Goal: Task Accomplishment & Management: Manage account settings

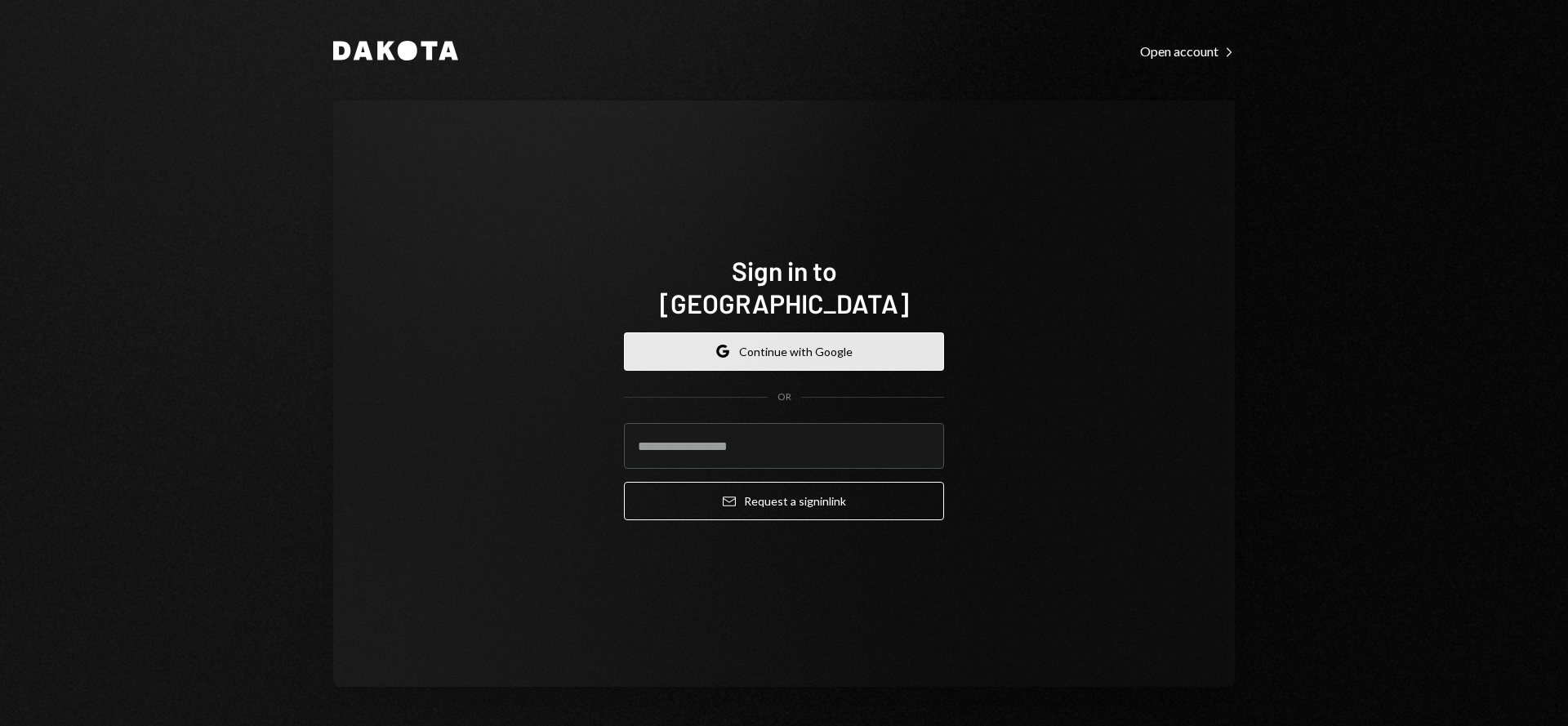
click at [757, 332] on button "Google Continue with Google" at bounding box center [784, 352] width 320 height 39
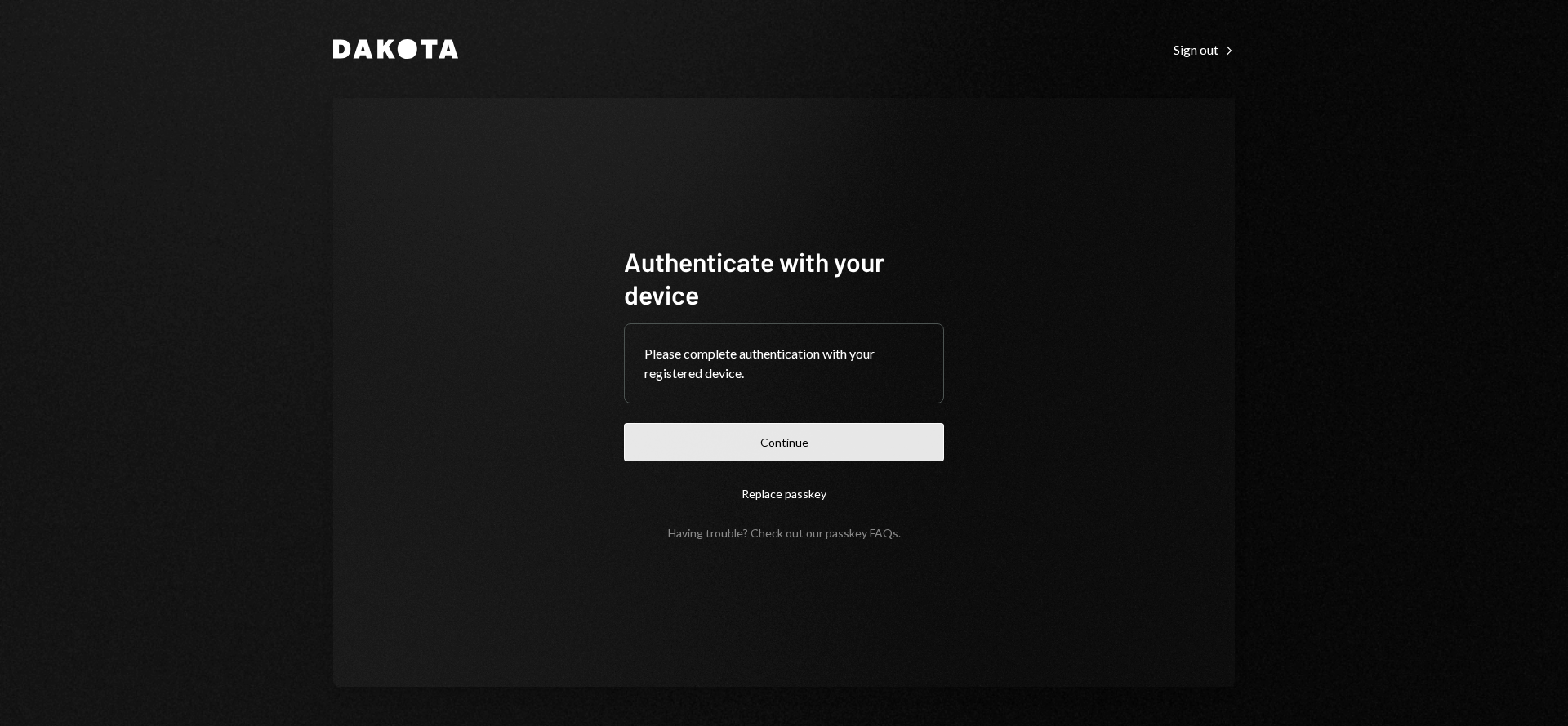
click at [731, 444] on button "Continue" at bounding box center [784, 443] width 320 height 39
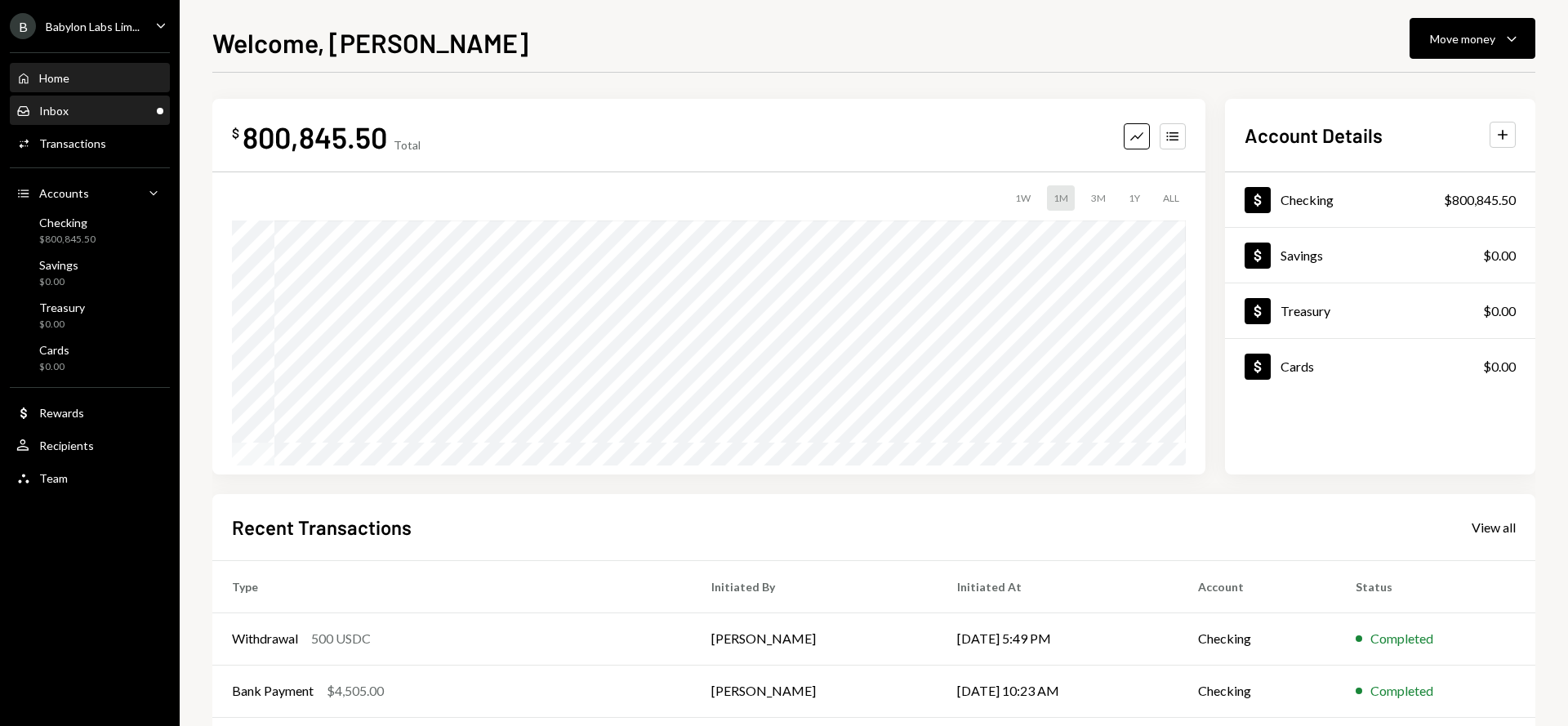
click at [89, 113] on div "Inbox Inbox" at bounding box center [89, 110] width 147 height 14
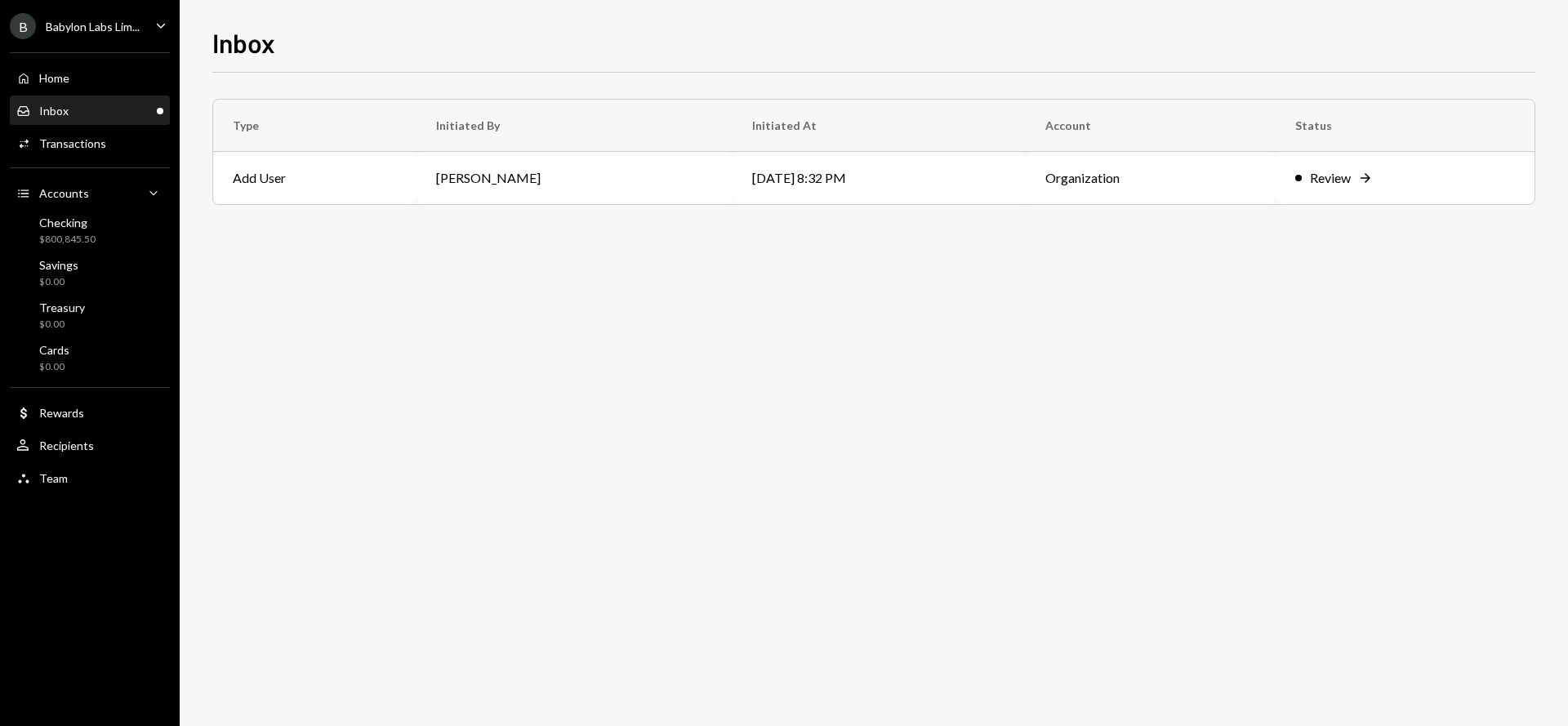
click at [350, 186] on td "Add User" at bounding box center [314, 178] width 203 height 52
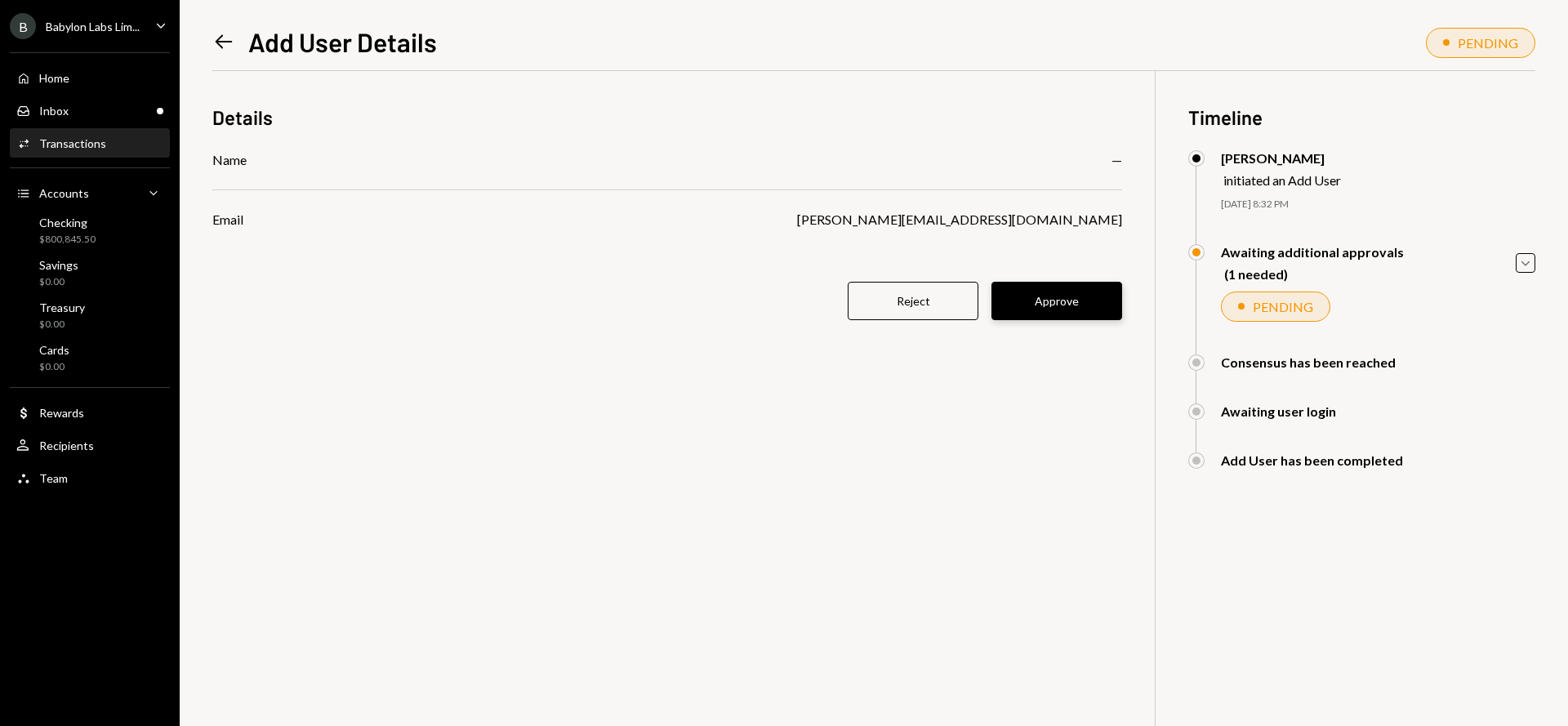
click at [1054, 302] on button "Approve" at bounding box center [1056, 301] width 131 height 39
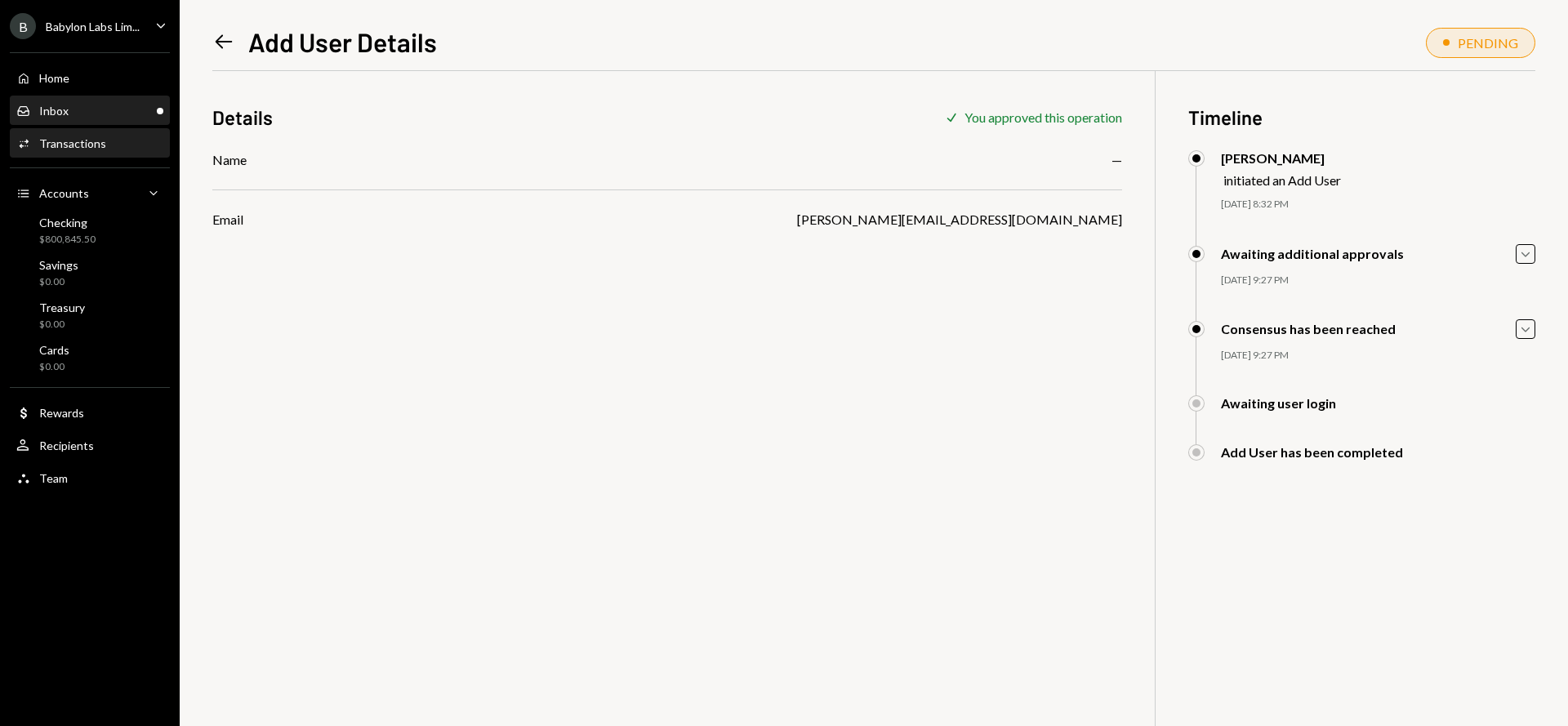
click at [80, 109] on div "Inbox Inbox" at bounding box center [89, 110] width 147 height 14
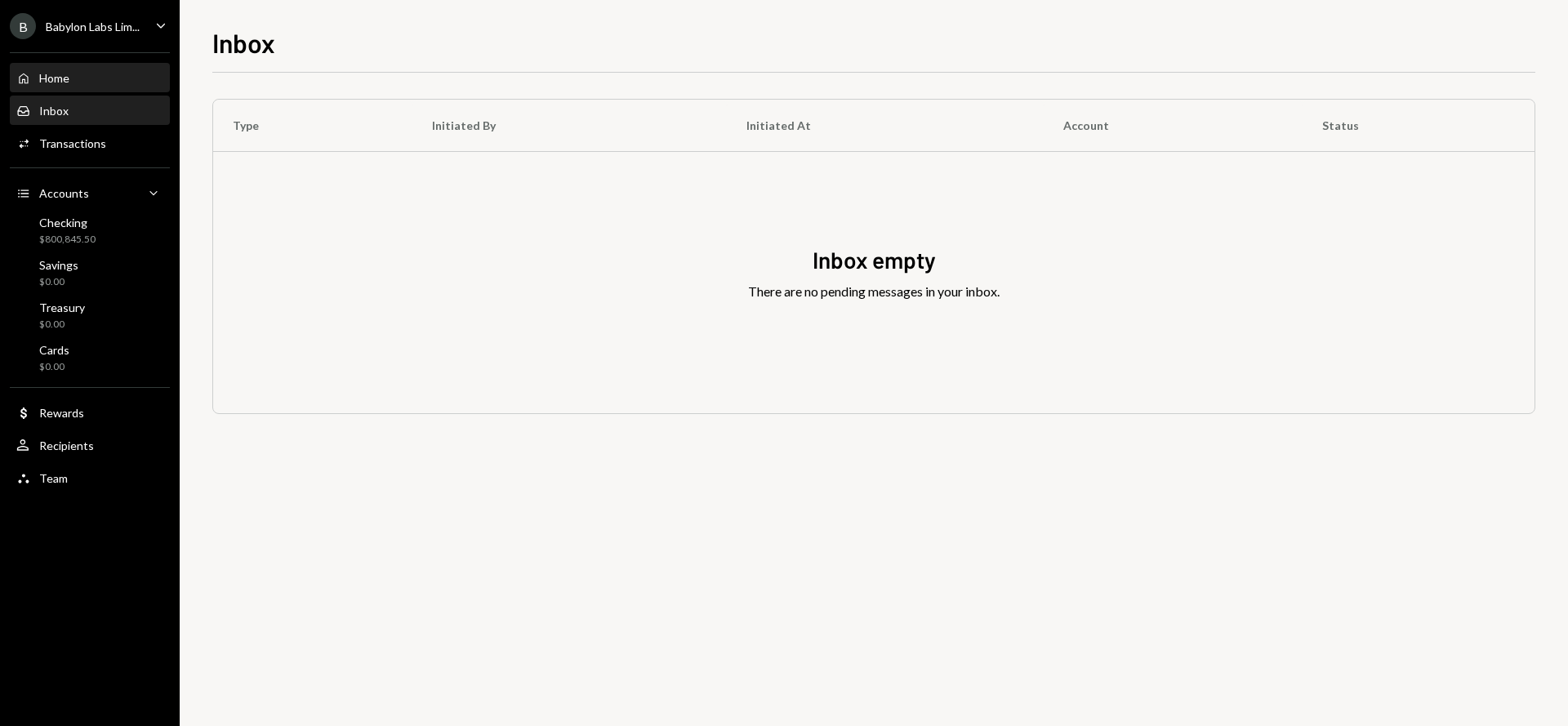
click at [81, 78] on div "Home Home" at bounding box center [89, 78] width 147 height 14
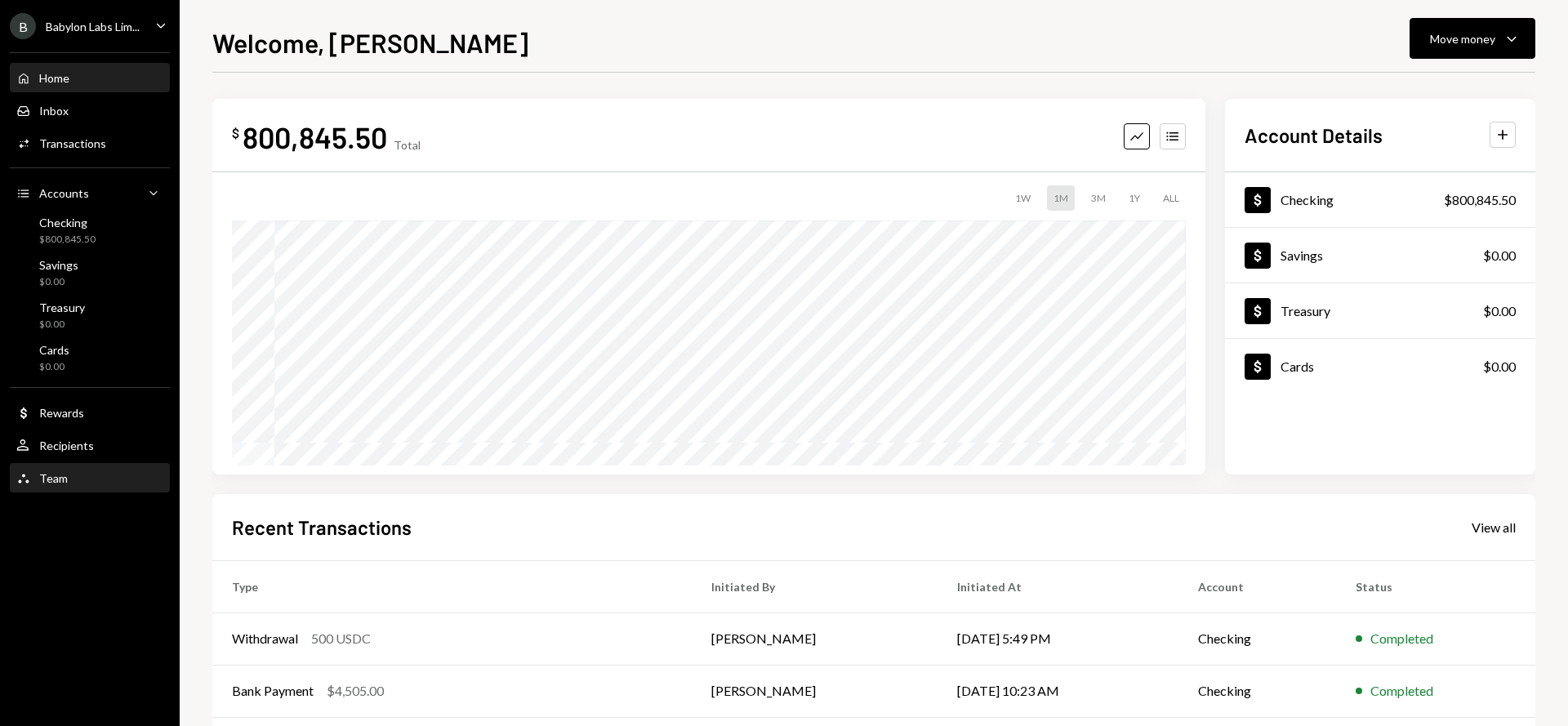
click at [83, 478] on div "Team Team" at bounding box center [89, 478] width 147 height 14
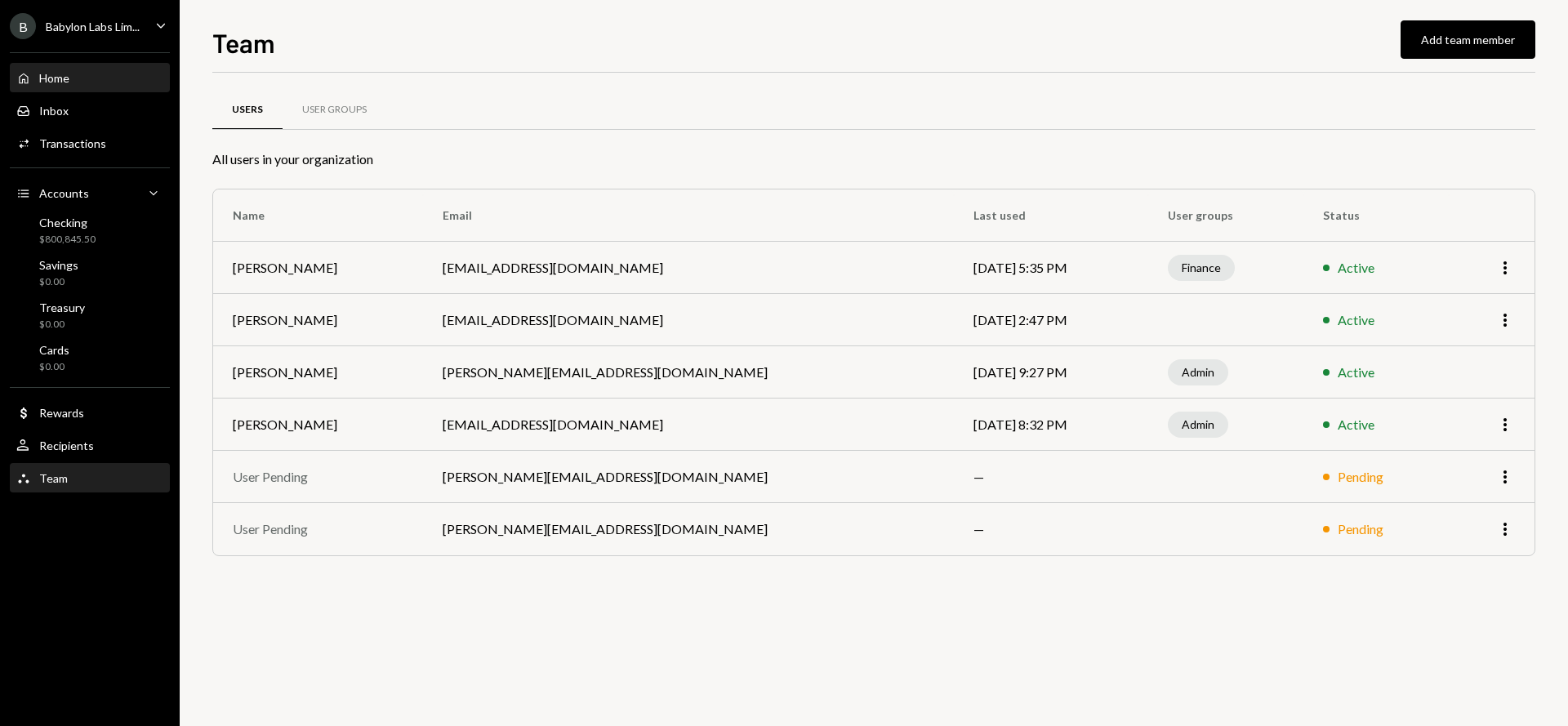
click at [67, 83] on div "Home" at bounding box center [55, 78] width 30 height 13
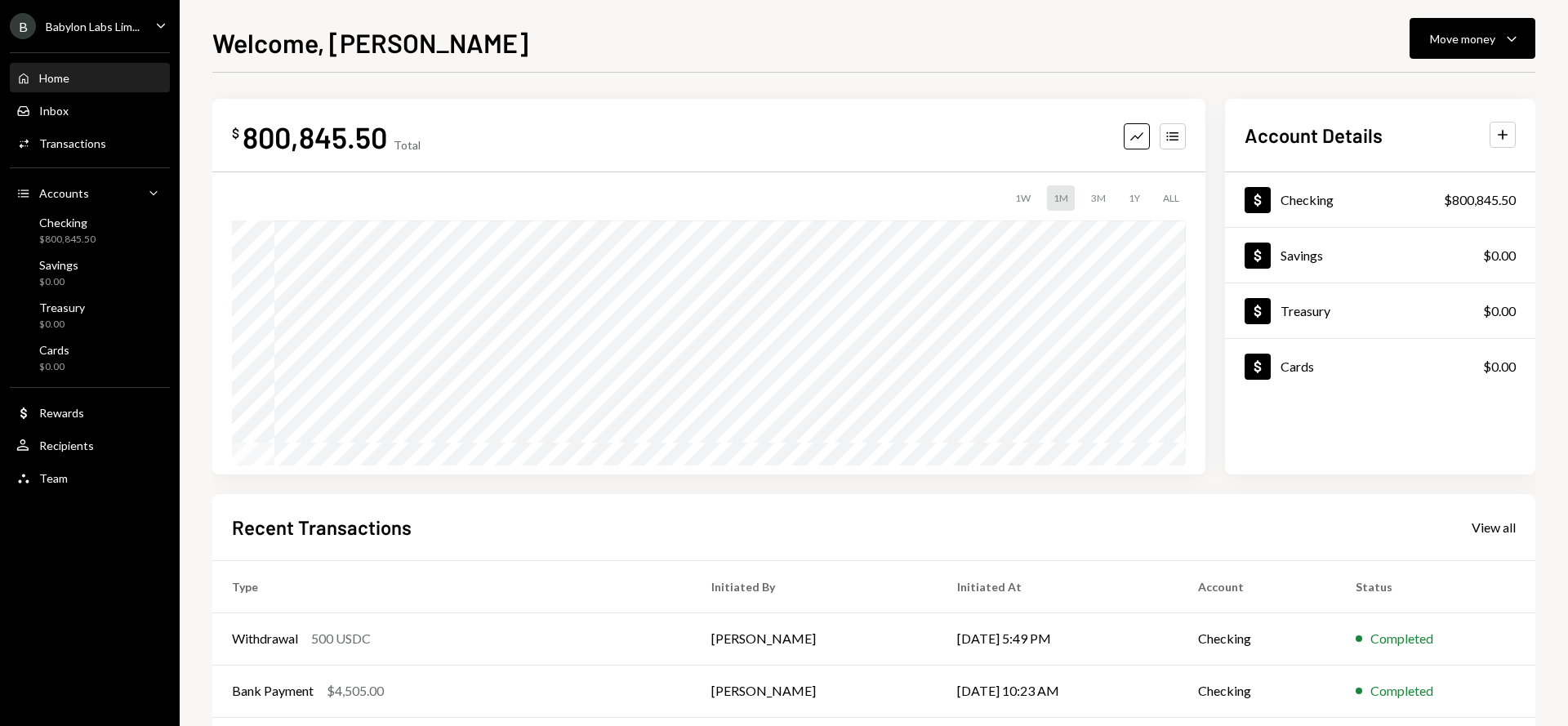
click at [144, 24] on div "B Babylon Labs Lim... Caret Down" at bounding box center [89, 26] width 180 height 26
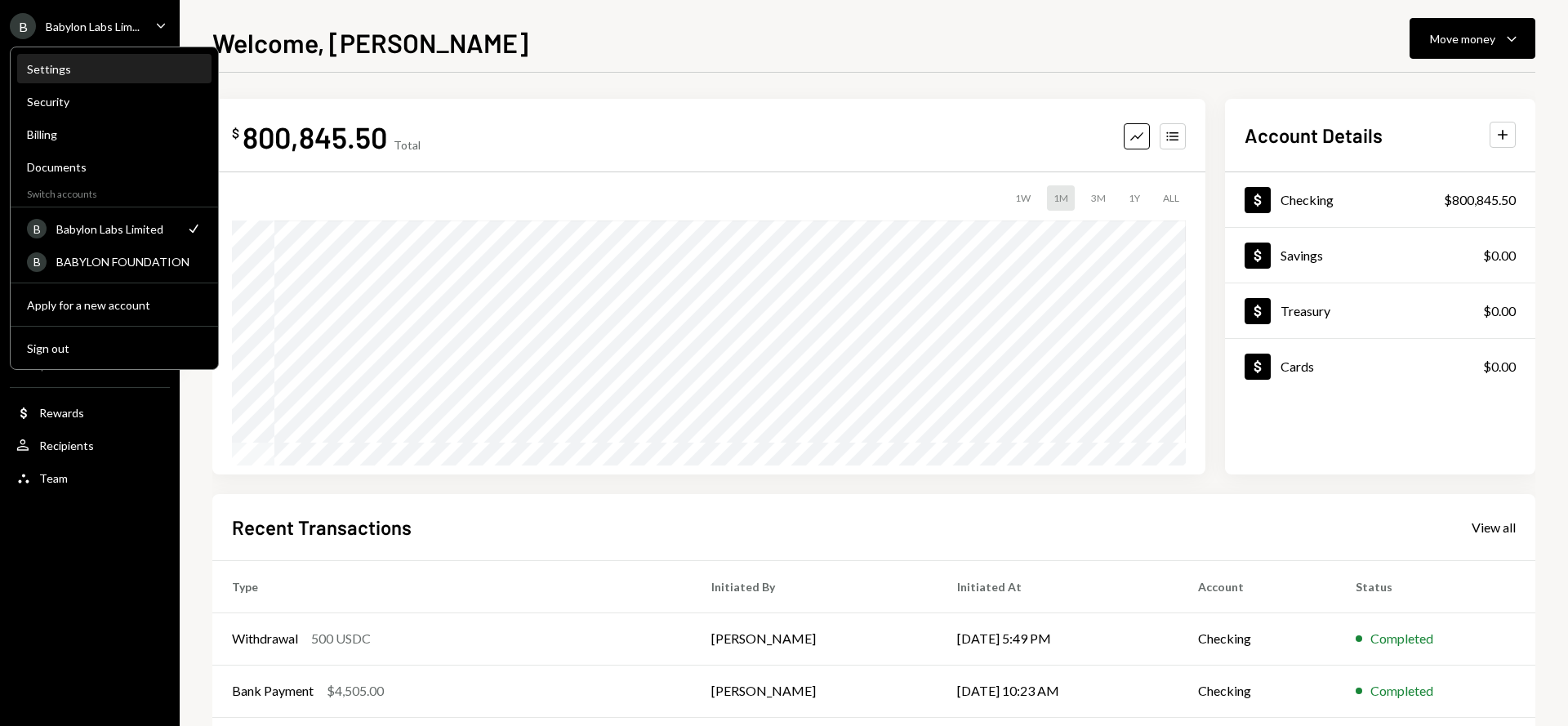
click at [92, 67] on div "Settings" at bounding box center [114, 69] width 175 height 13
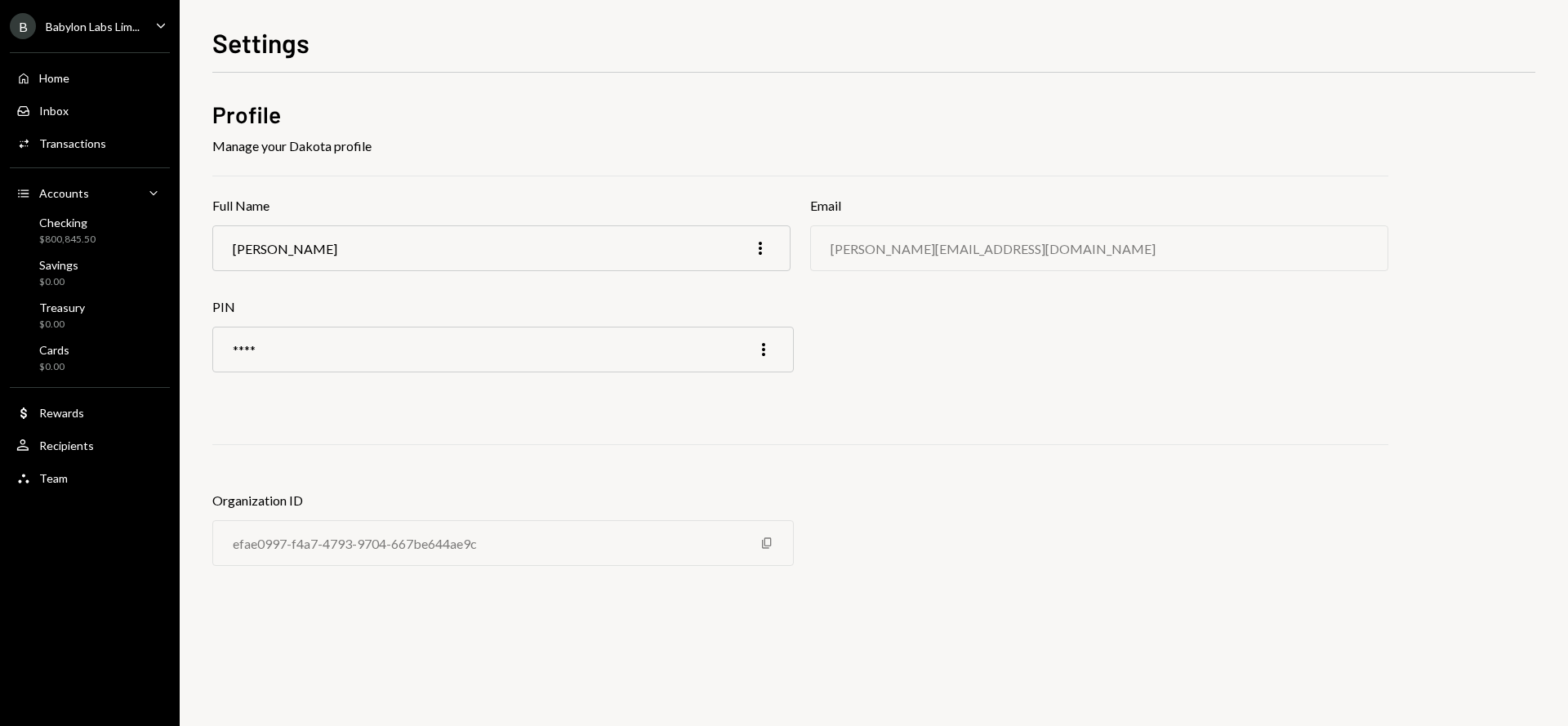
click at [128, 19] on div "Babylon Labs Lim..." at bounding box center [92, 26] width 94 height 13
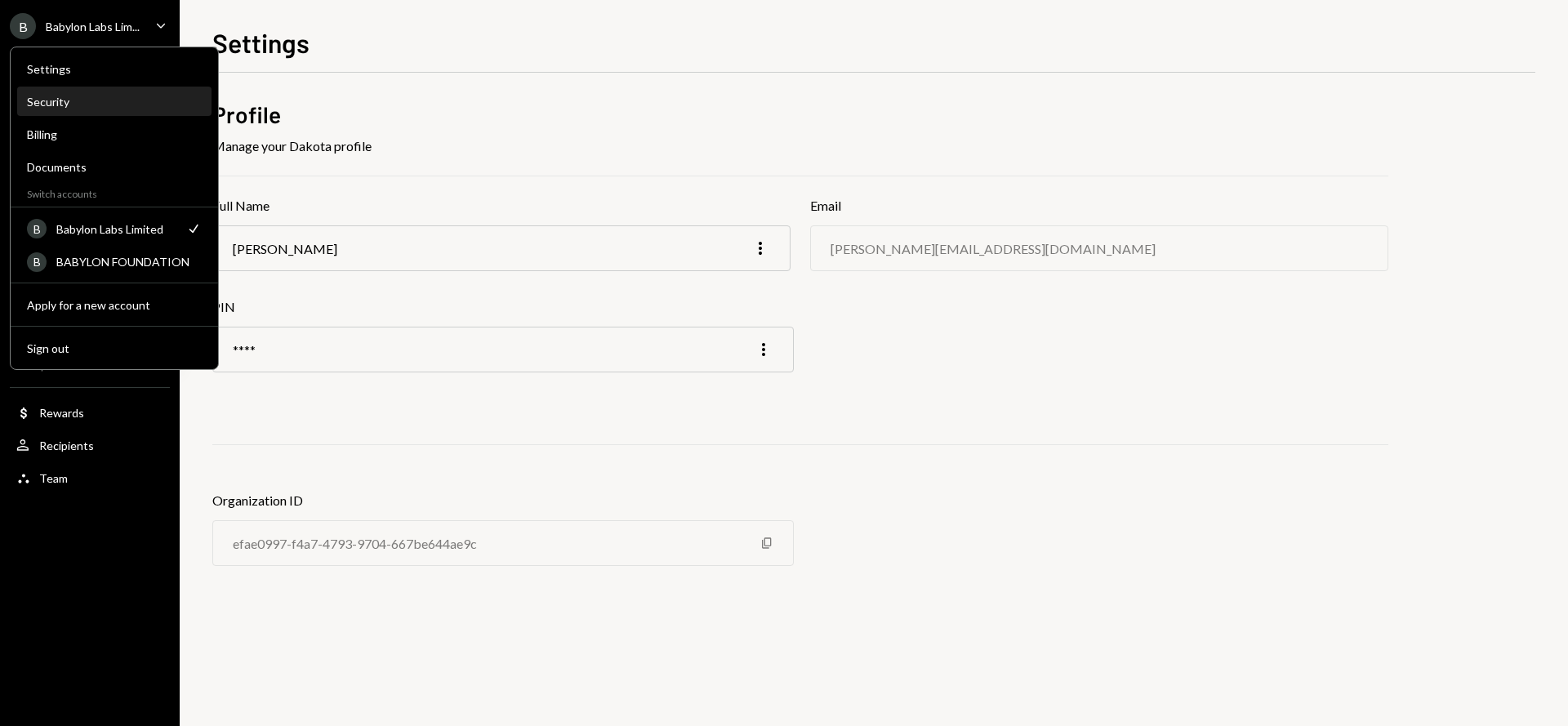
click at [98, 100] on div "Security" at bounding box center [114, 101] width 175 height 13
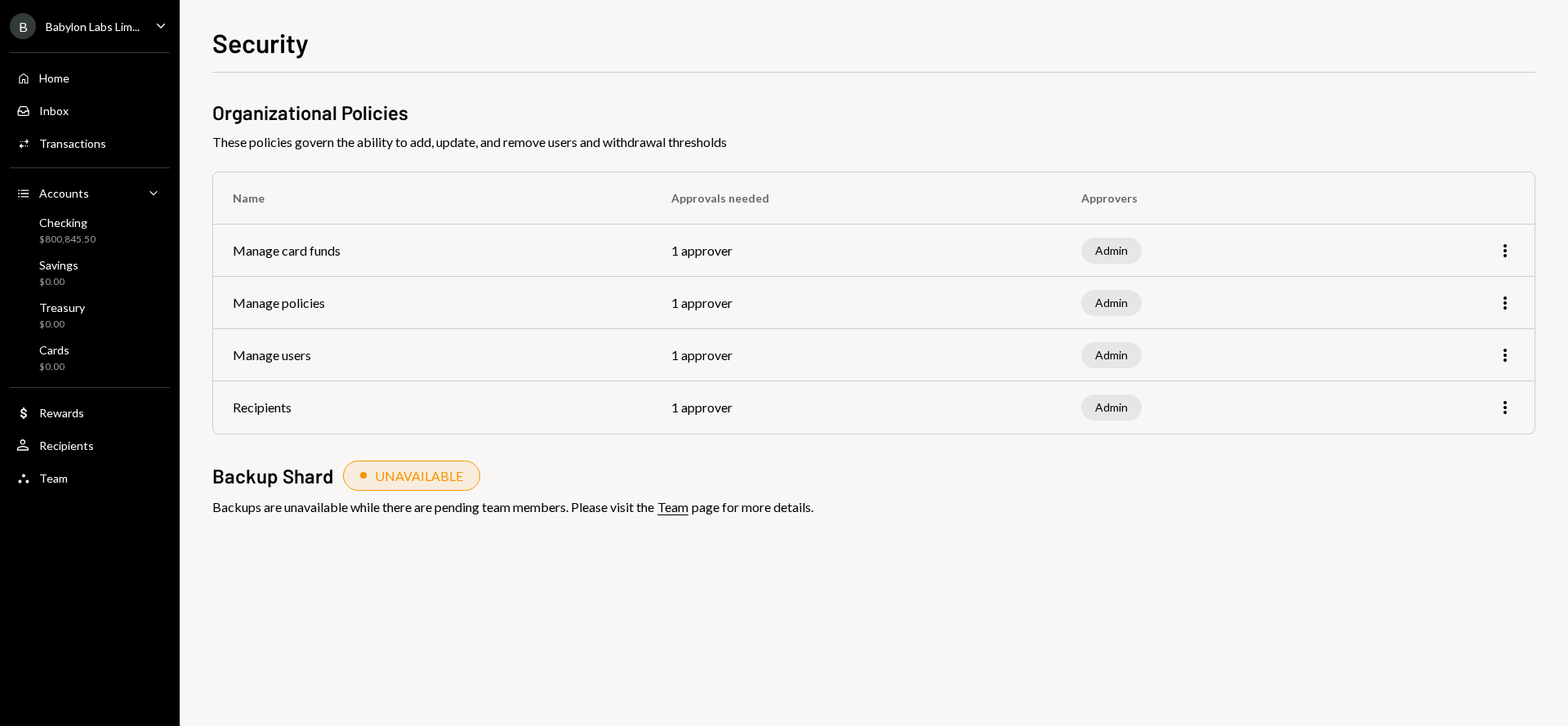
click at [80, 35] on div "B Babylon Labs Lim..." at bounding box center [75, 26] width 130 height 26
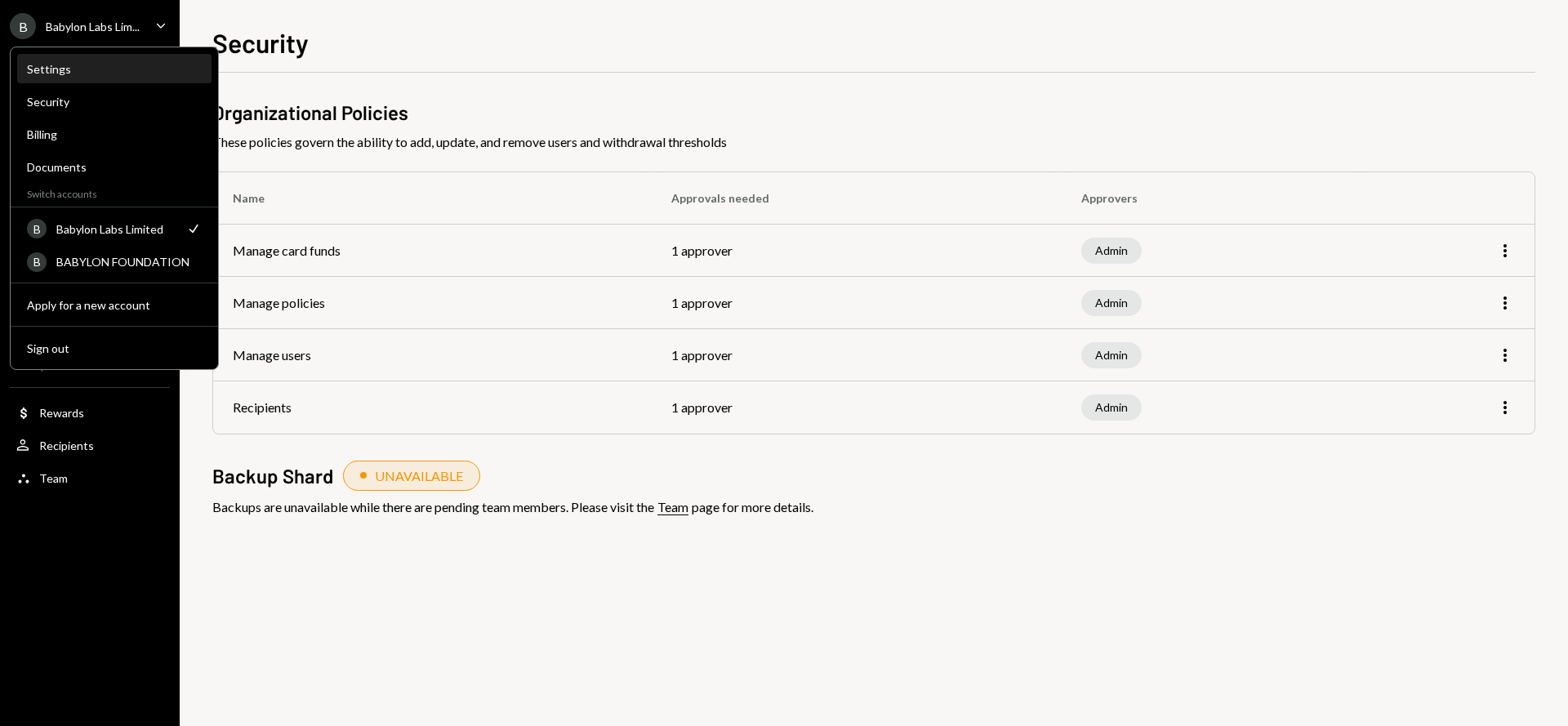
click at [78, 67] on div "Settings" at bounding box center [114, 69] width 175 height 13
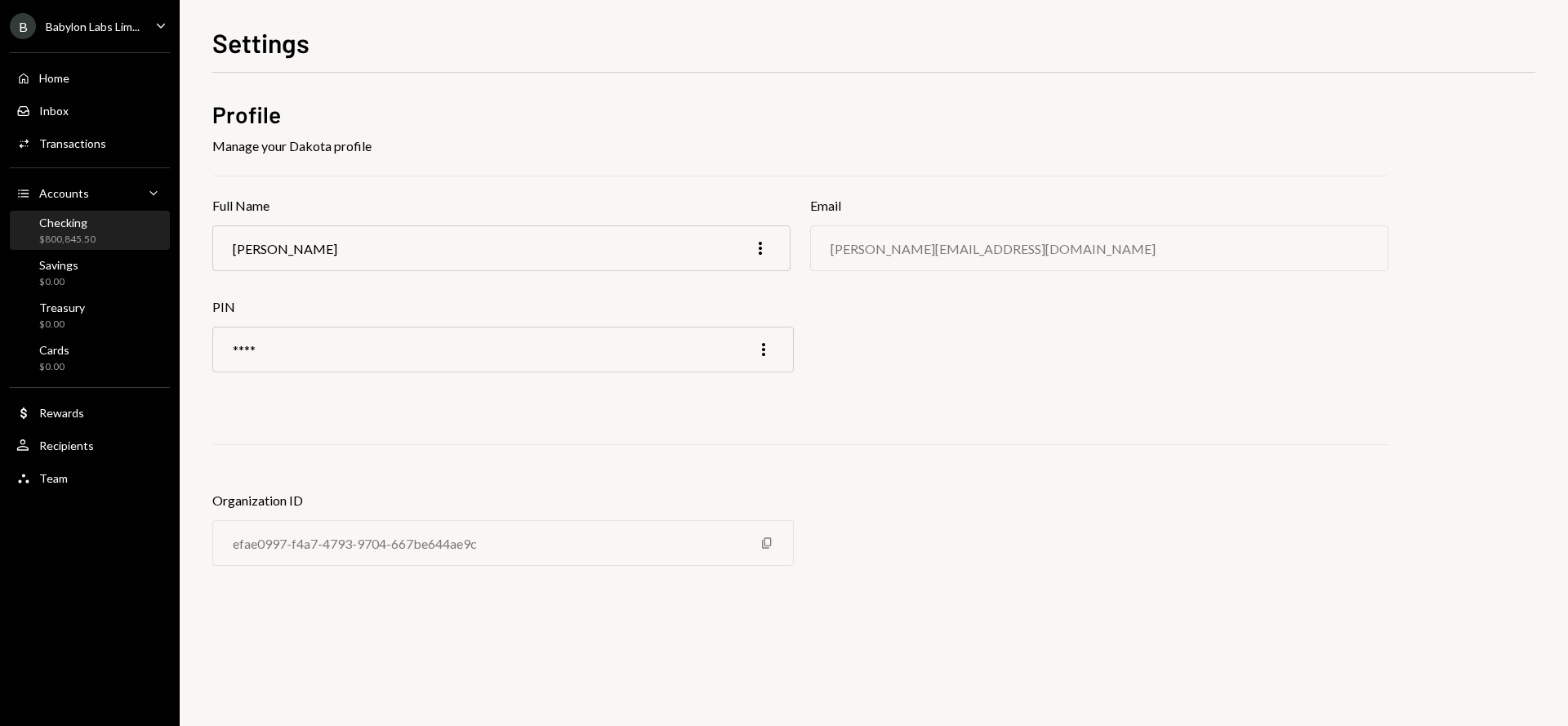
click at [105, 223] on div "Checking $800,845.50" at bounding box center [89, 231] width 147 height 31
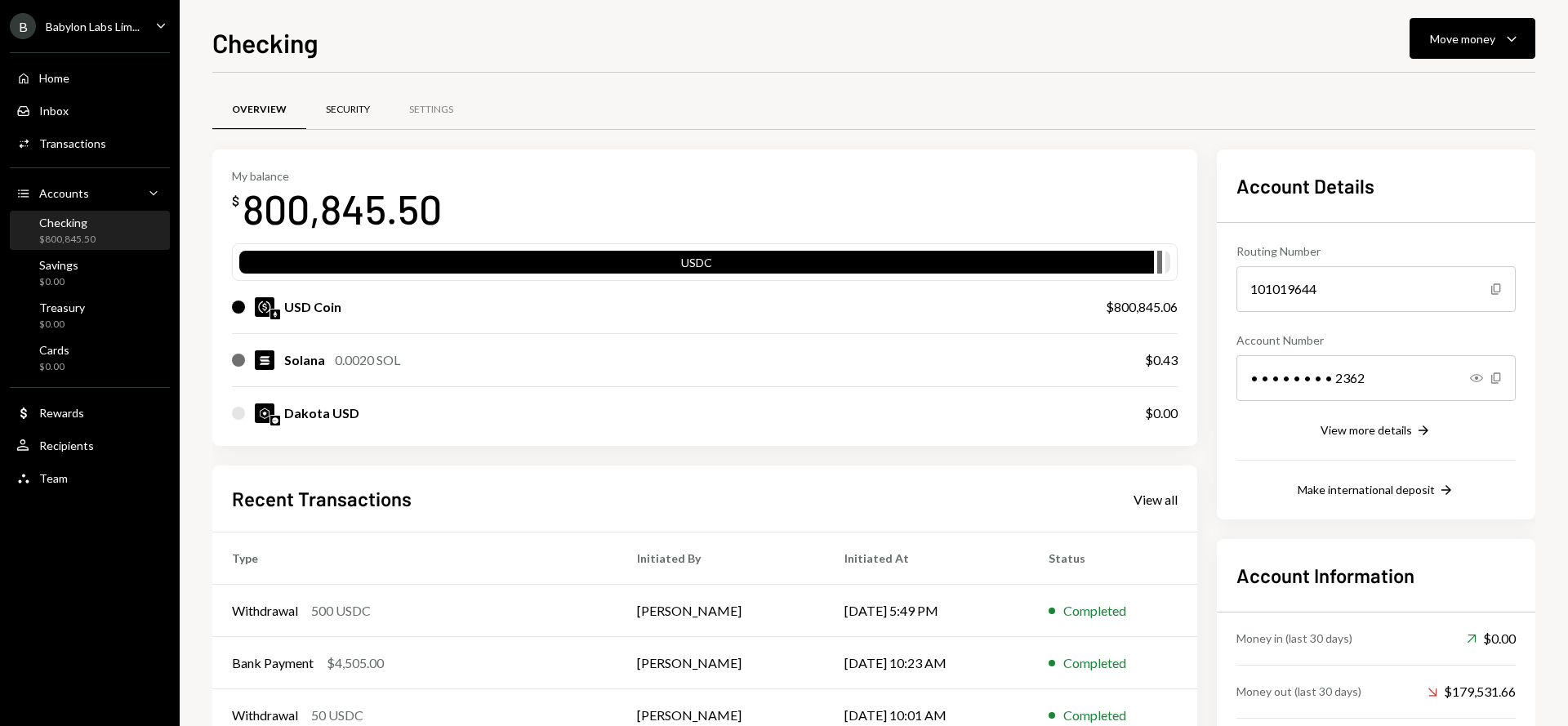
click at [353, 105] on div "Security" at bounding box center [348, 110] width 44 height 13
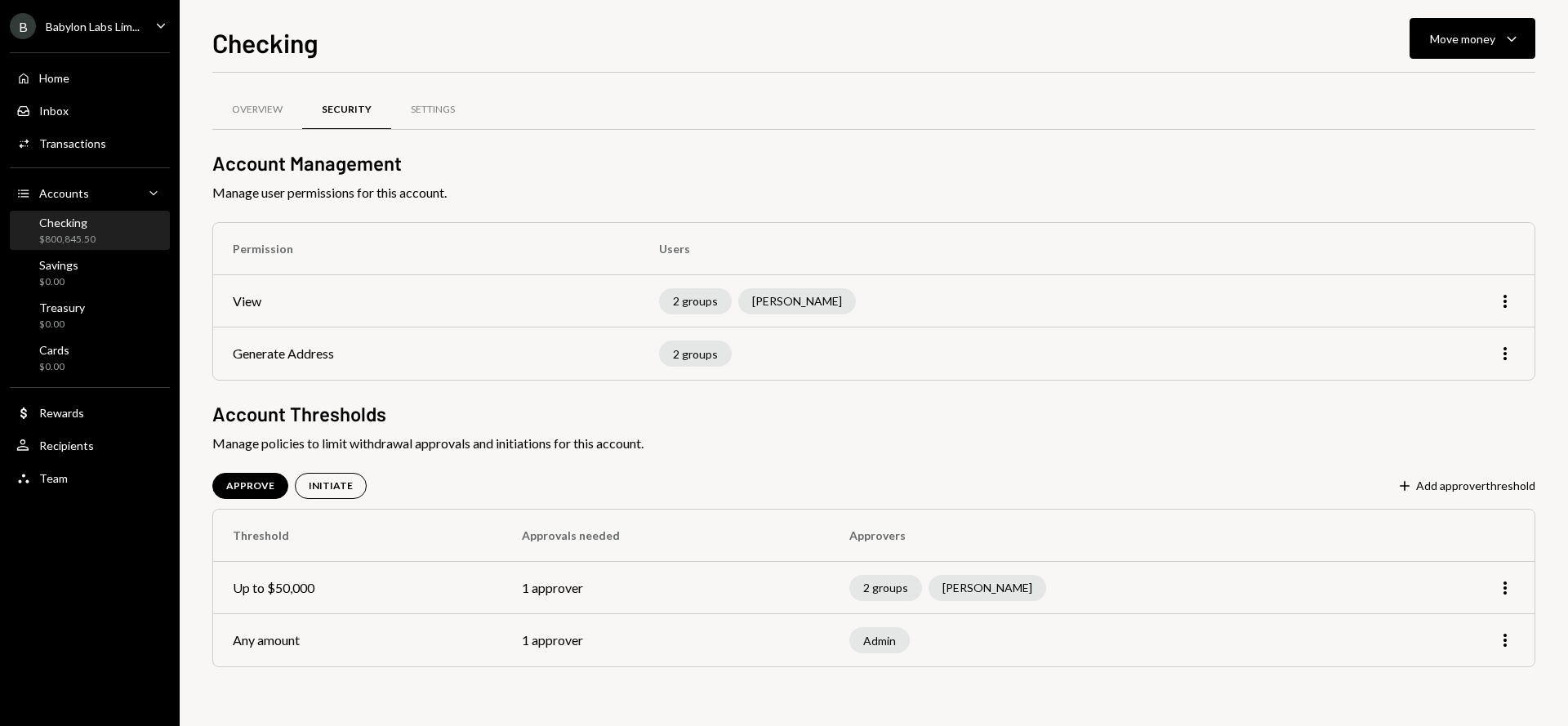
click at [121, 30] on div "Babylon Labs Lim..." at bounding box center [92, 26] width 94 height 13
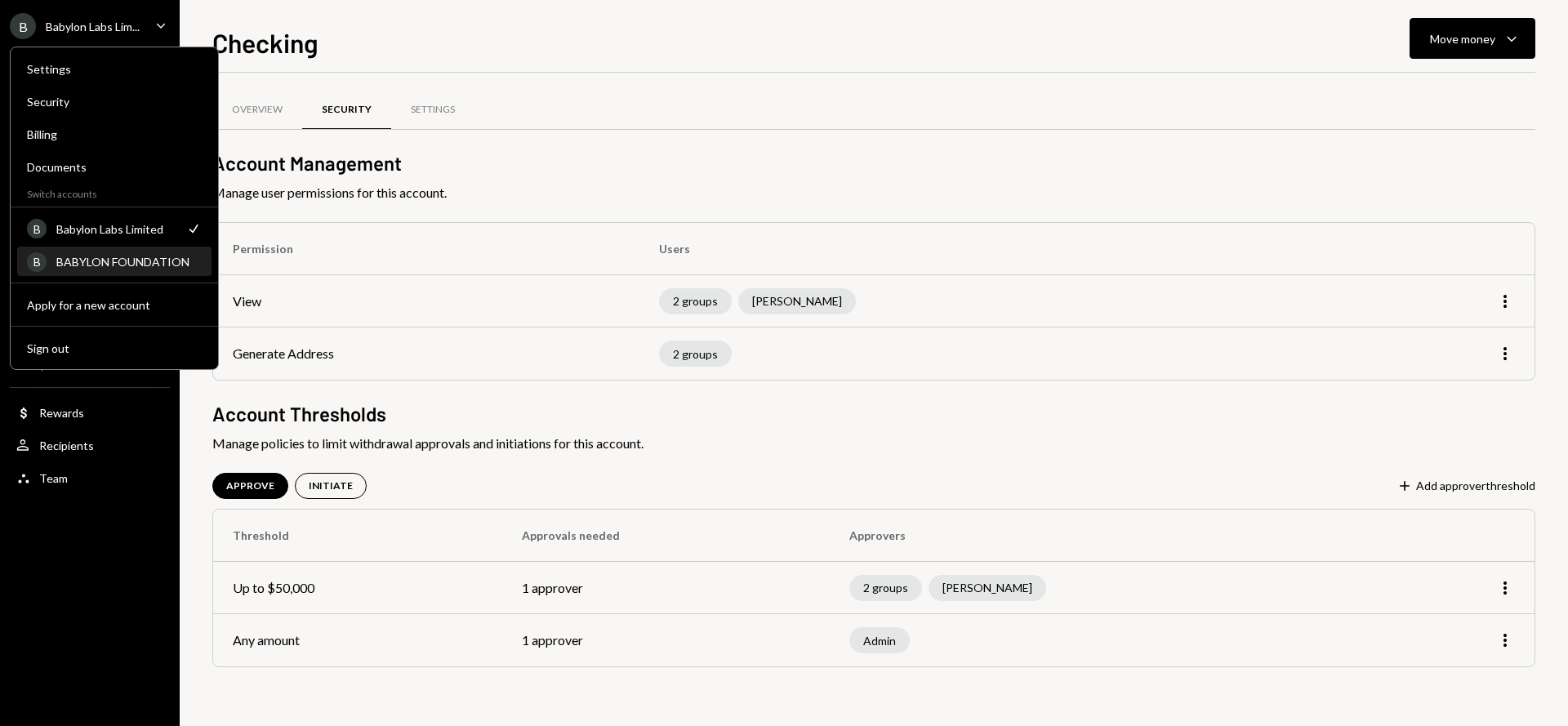
click at [117, 251] on div "B BABYLON FOUNDATION" at bounding box center [114, 262] width 175 height 28
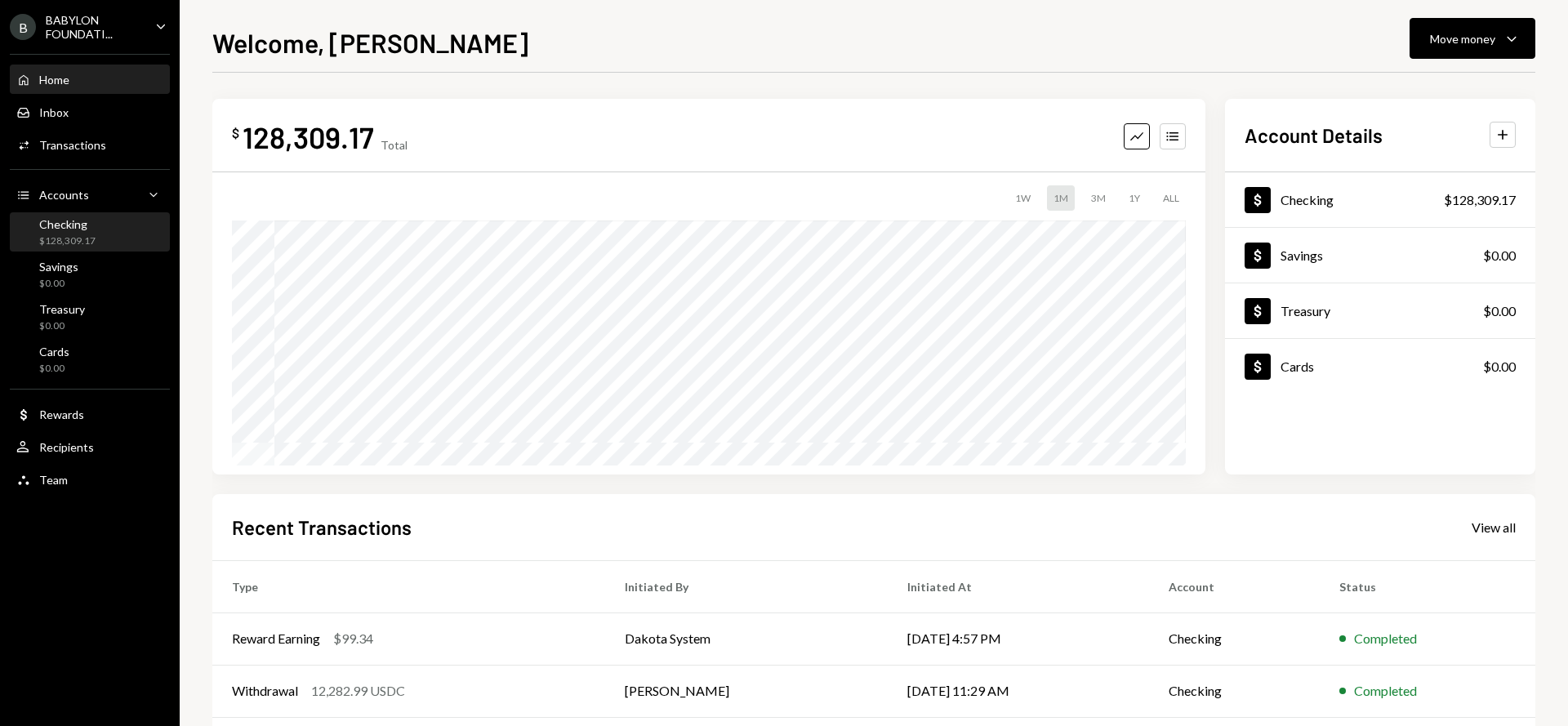
click at [110, 228] on div "Checking $128,309.17" at bounding box center [89, 233] width 147 height 31
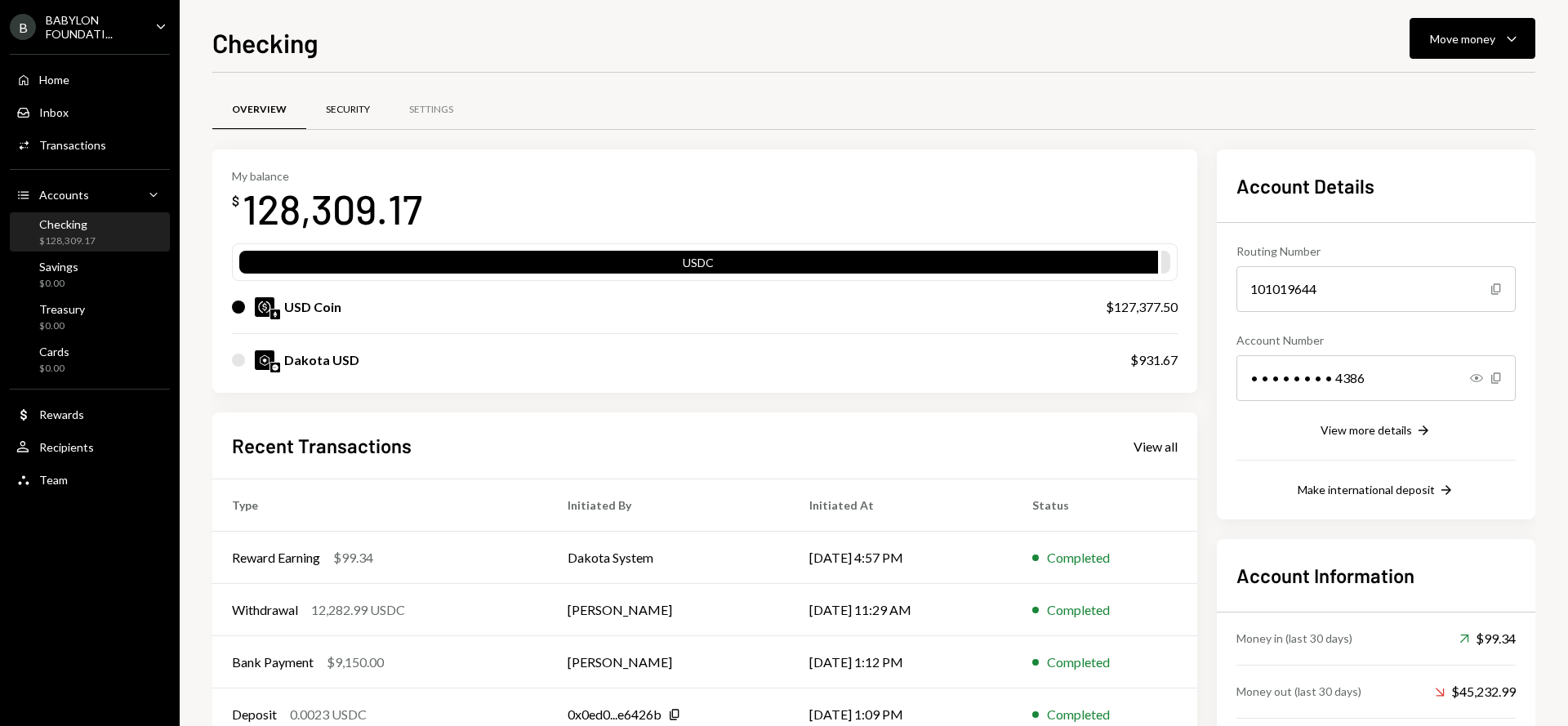
click at [329, 118] on div "Security" at bounding box center [347, 110] width 83 height 40
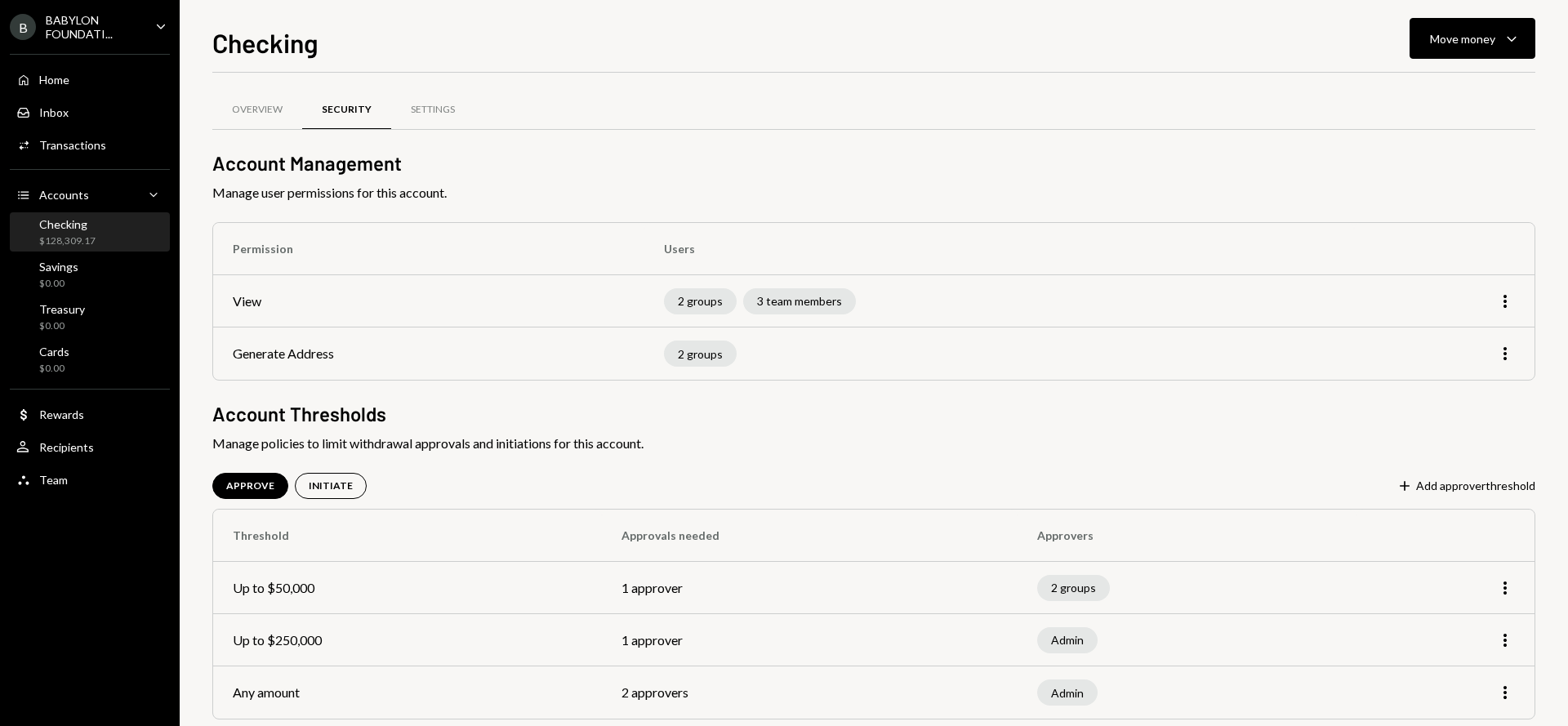
scroll to position [26, 0]
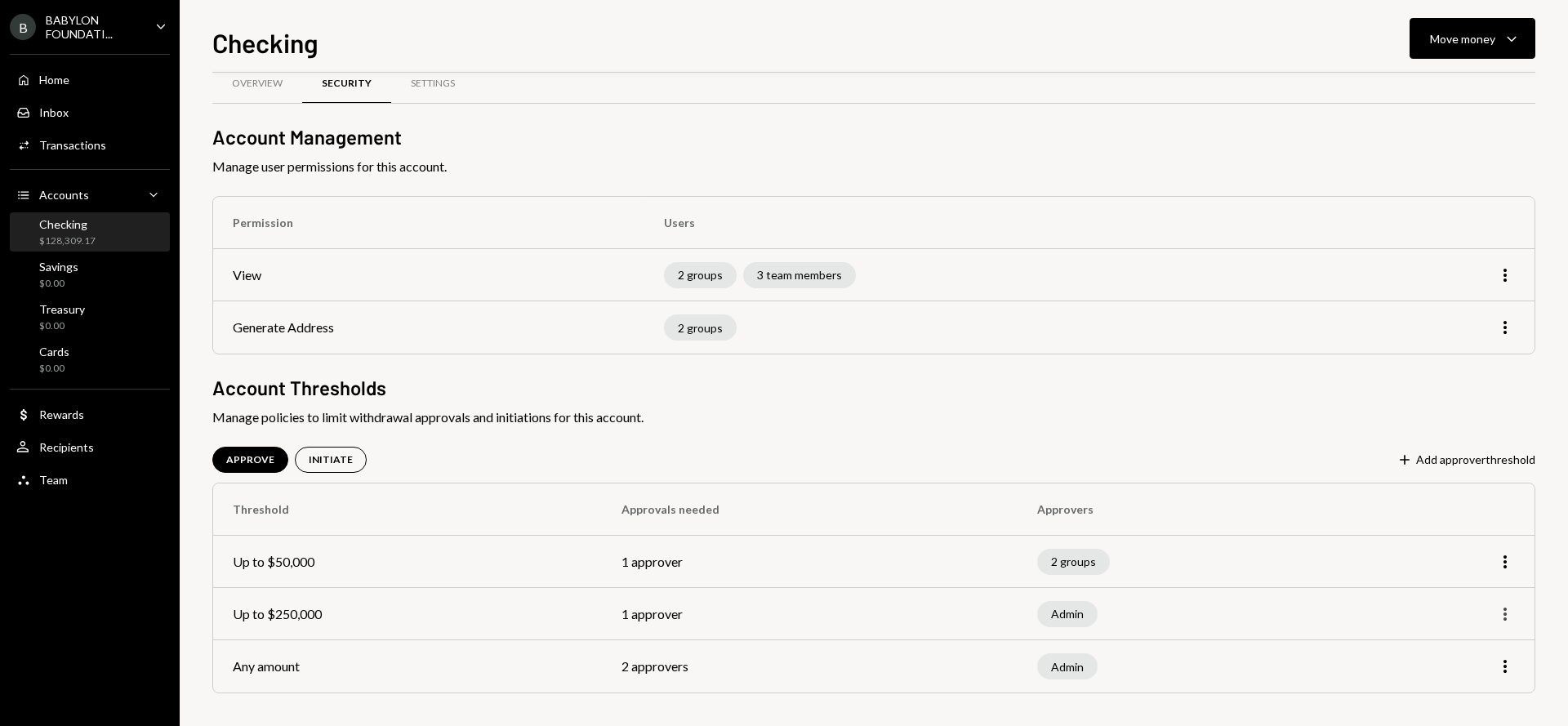
click at [1502, 615] on icon "More" at bounding box center [1505, 614] width 19 height 19
click at [1325, 605] on div "Admin" at bounding box center [1188, 614] width 300 height 26
click at [89, 35] on div "BABYLON FOUNDATI..." at bounding box center [94, 27] width 96 height 28
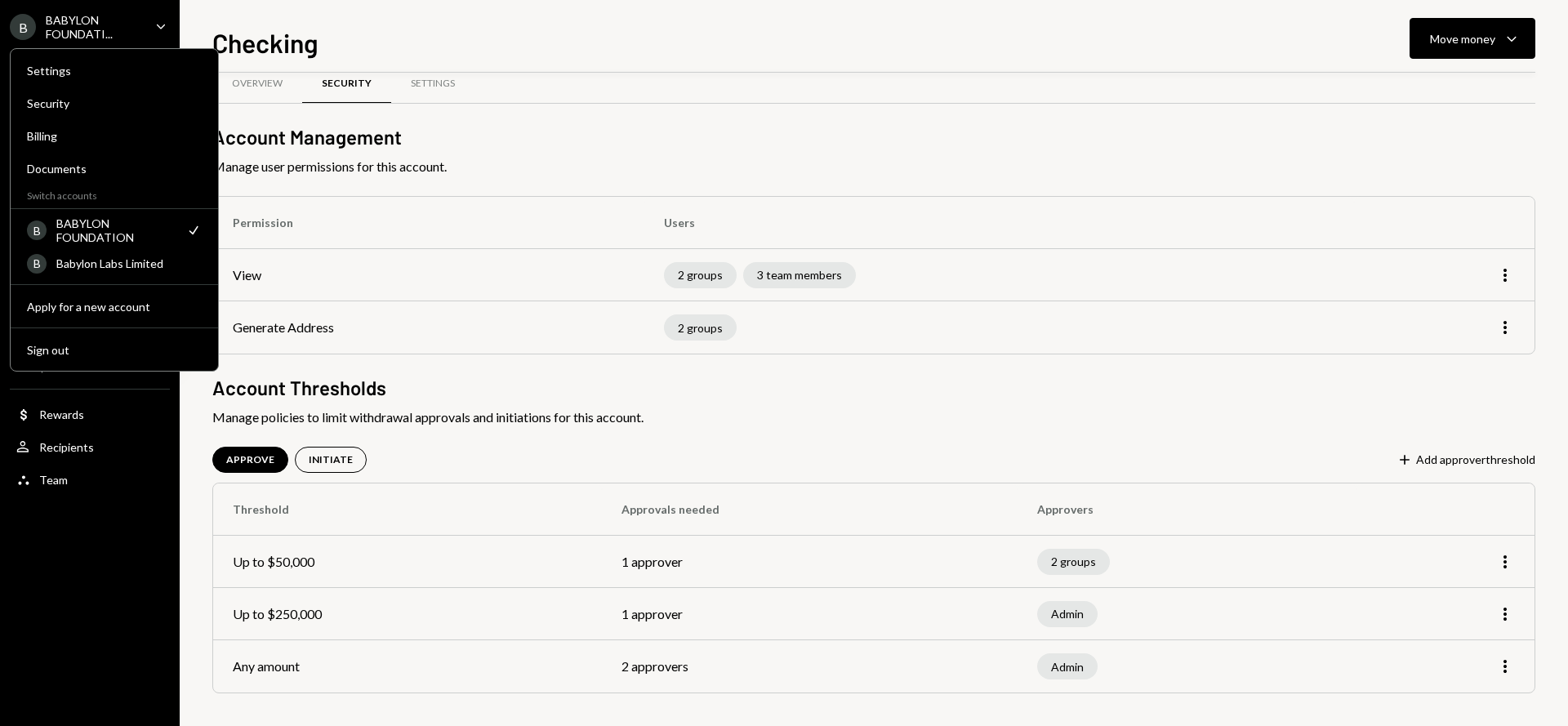
click at [435, 365] on div "Overview Security Settings Account Management Manage user permissions for this …" at bounding box center [874, 399] width 1324 height 653
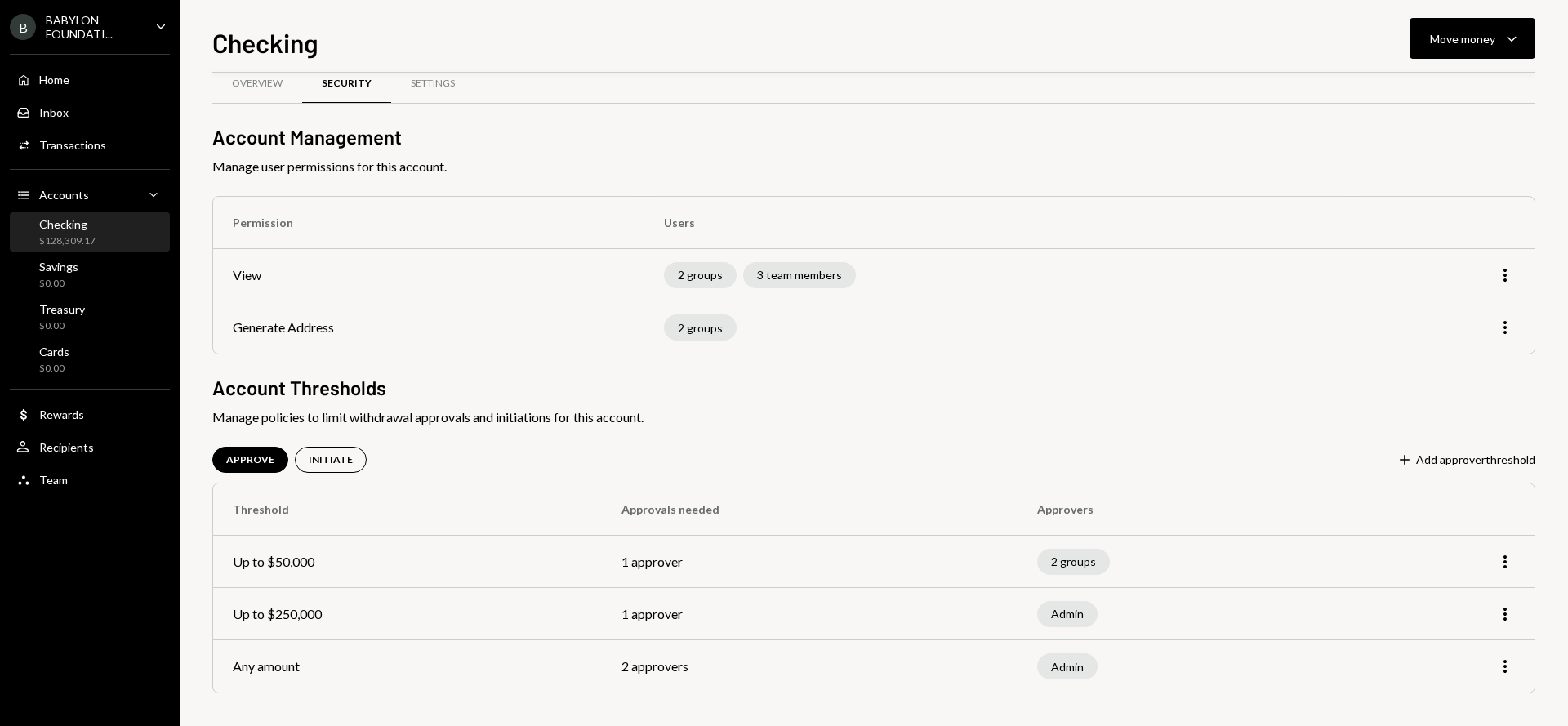
click at [69, 38] on div "BABYLON FOUNDATI..." at bounding box center [94, 27] width 96 height 28
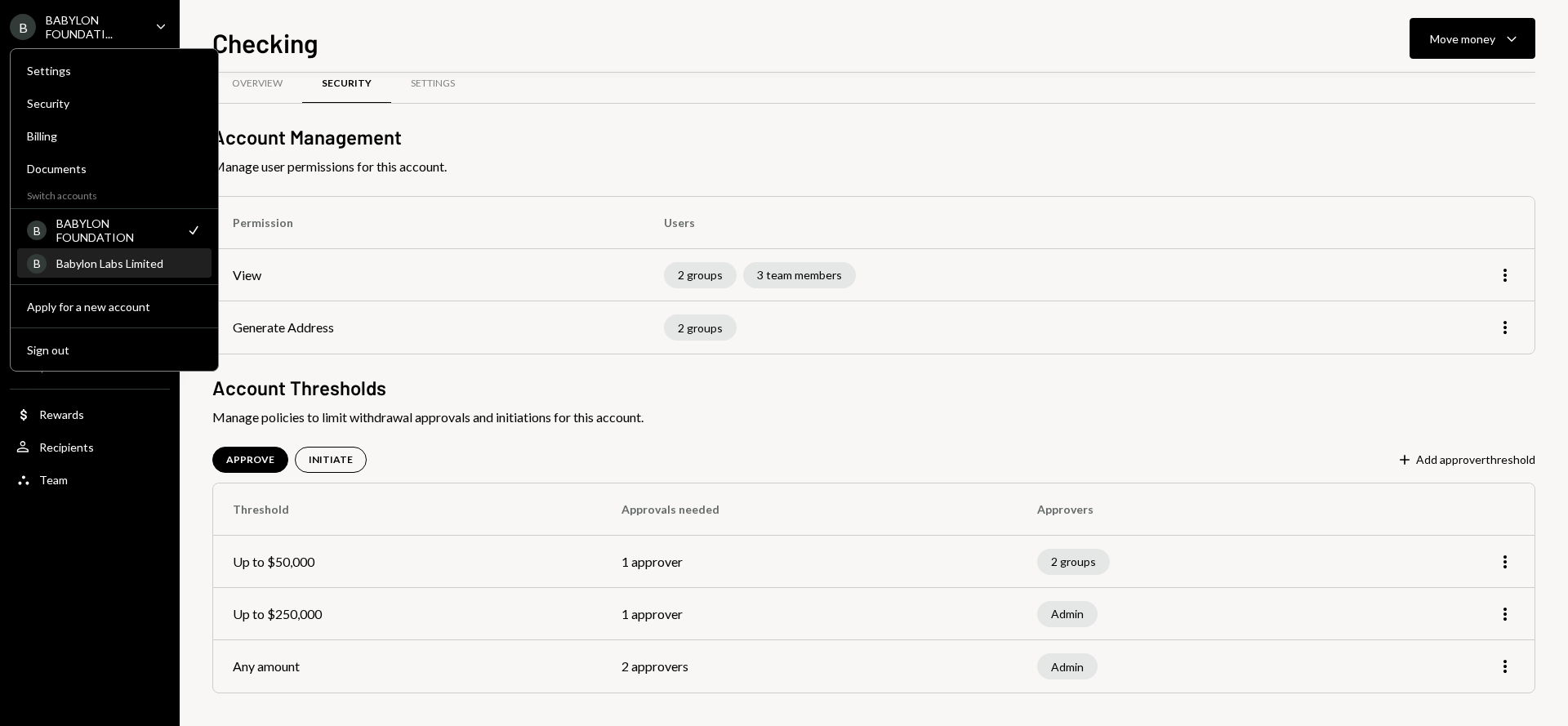
click at [118, 267] on div "Babylon Labs Limited" at bounding box center [129, 263] width 145 height 13
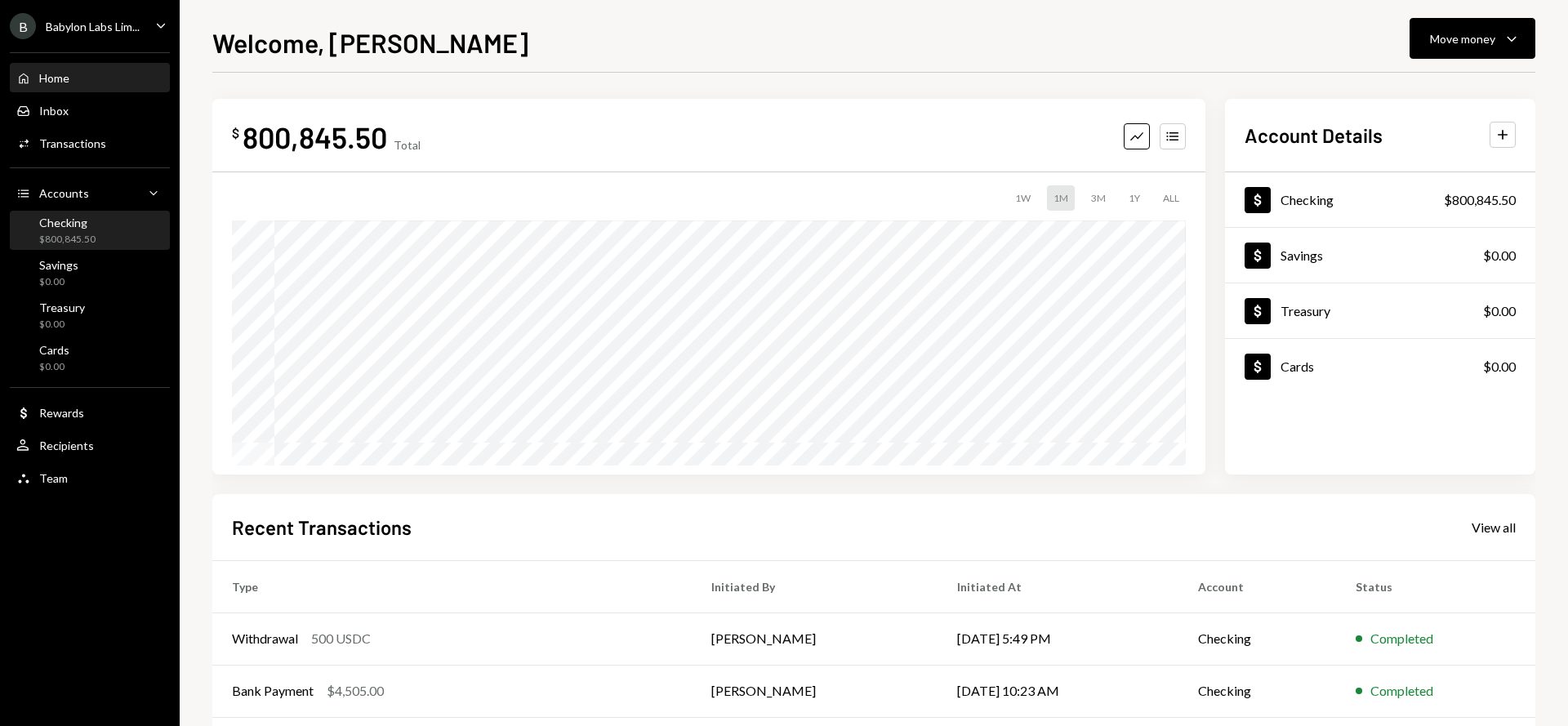
click at [101, 234] on div "Checking $800,845.50" at bounding box center [89, 231] width 147 height 31
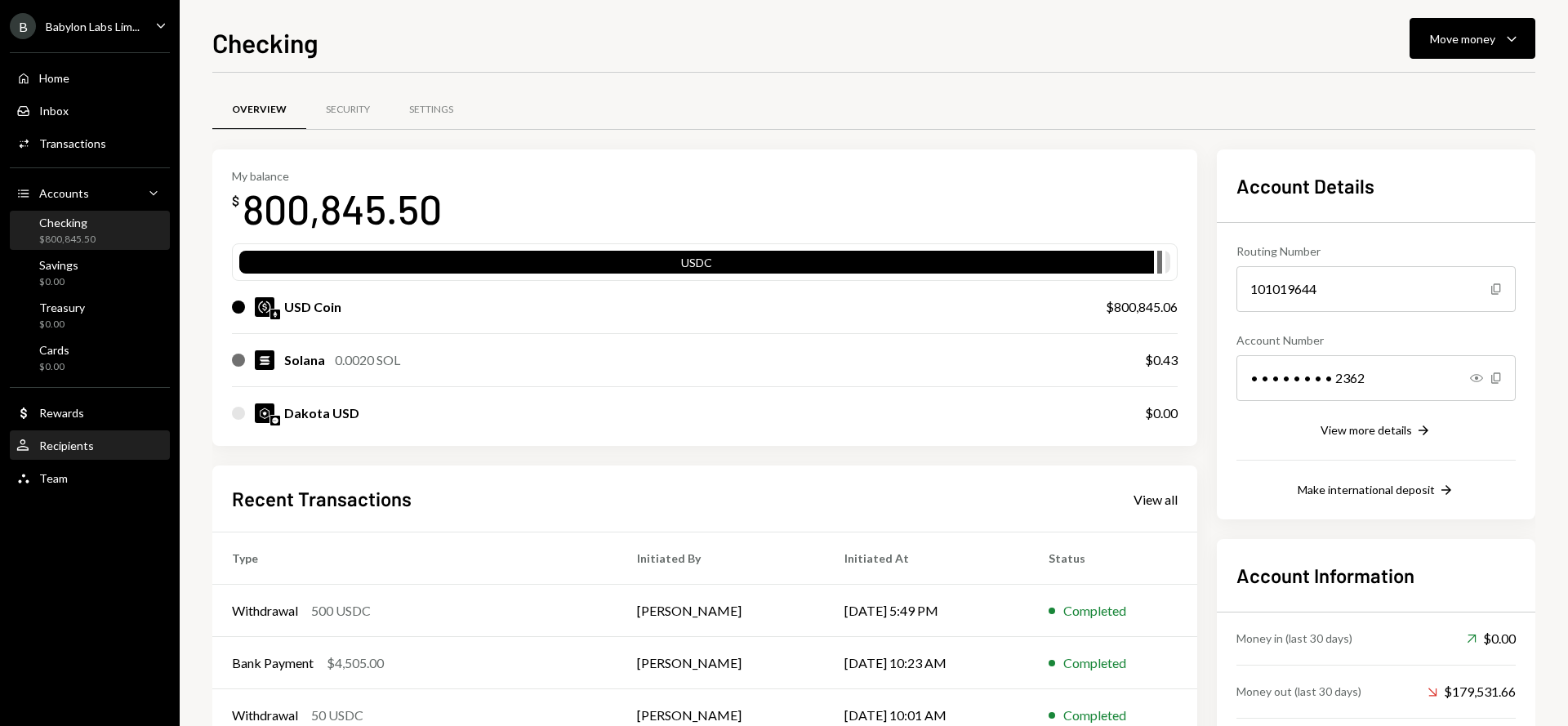
click at [96, 444] on div "User Recipients" at bounding box center [89, 445] width 147 height 14
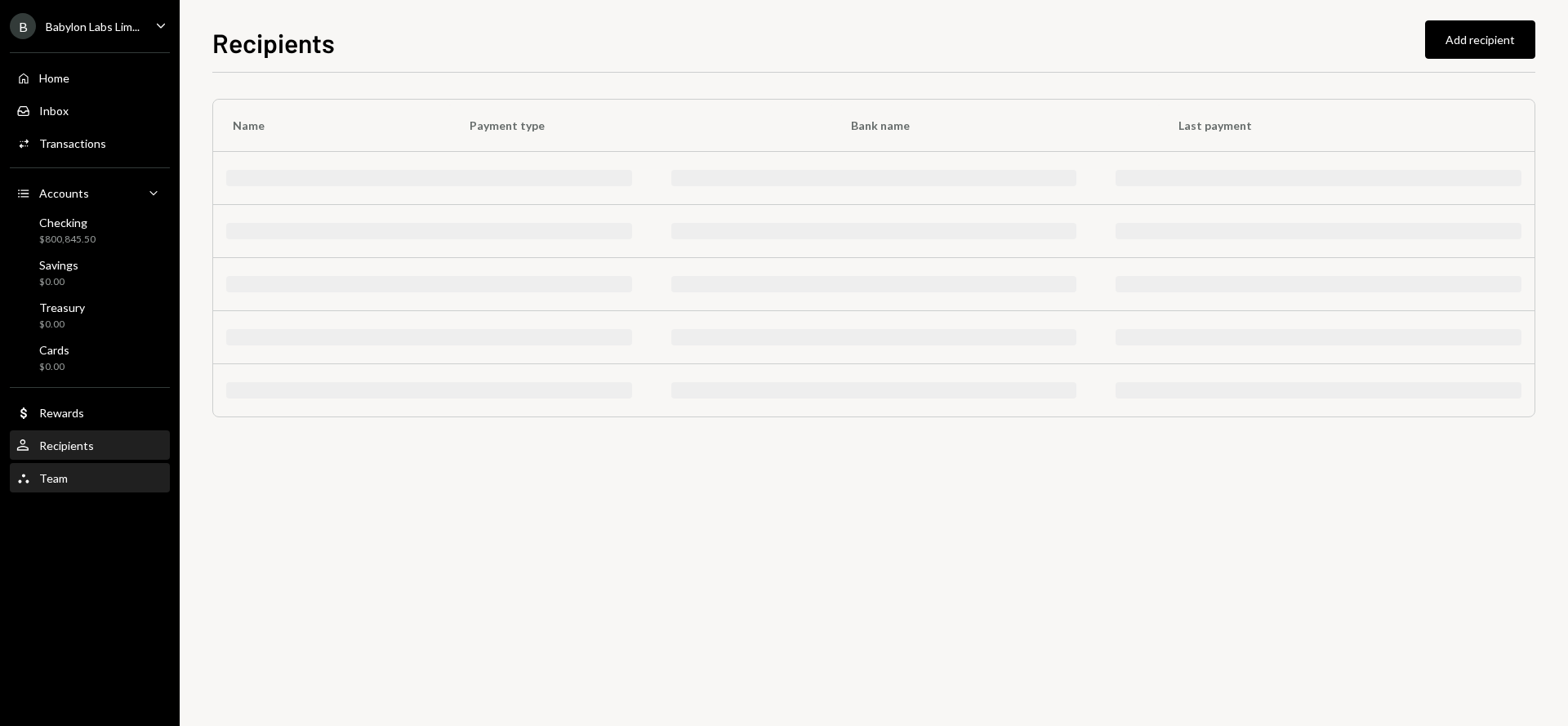
click at [100, 473] on div "Team Team" at bounding box center [89, 478] width 147 height 14
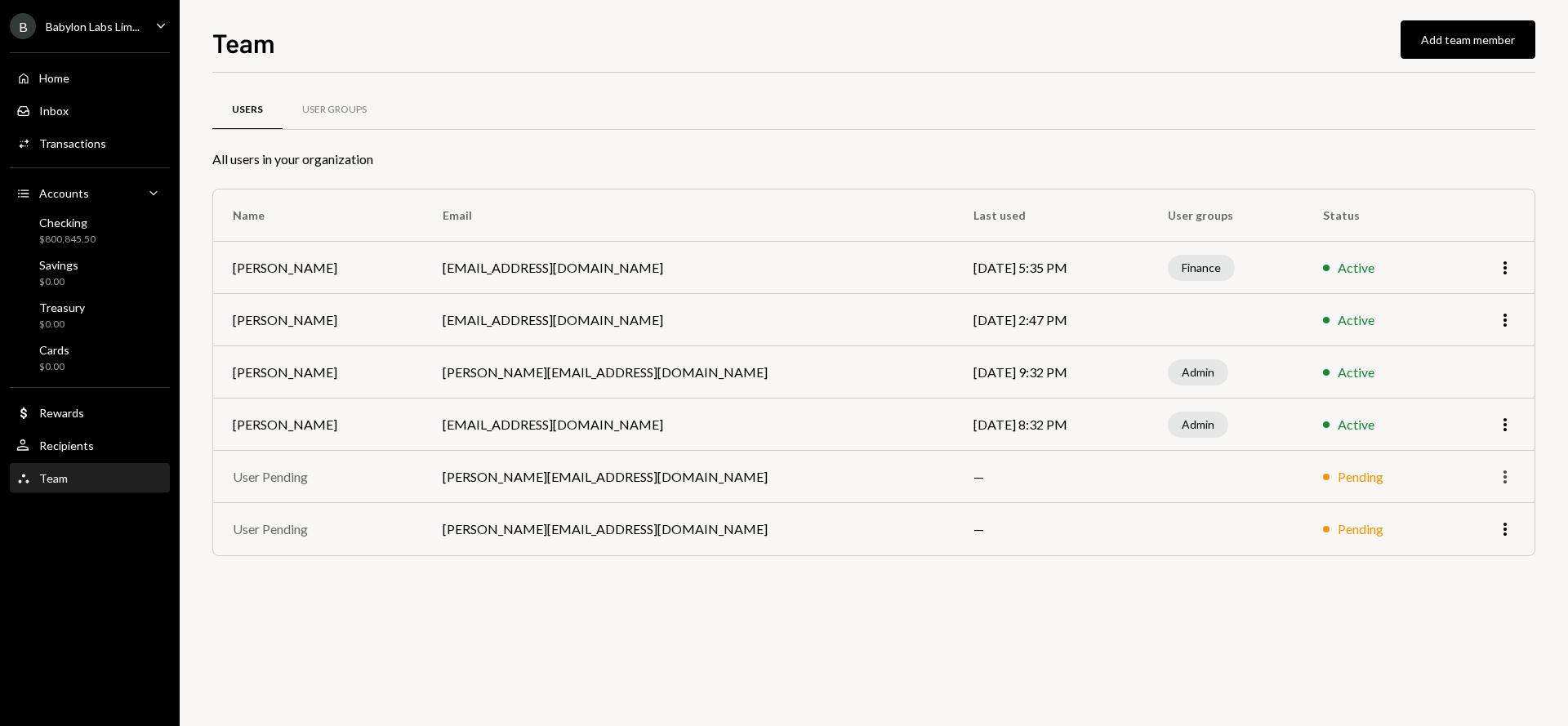
click at [1512, 474] on icon "More" at bounding box center [1505, 476] width 19 height 19
click at [1501, 583] on div "Users User Groups All users in your organization Name Email Last used User grou…" at bounding box center [874, 343] width 1324 height 490
click at [122, 30] on div "Babylon Labs Lim..." at bounding box center [92, 26] width 94 height 13
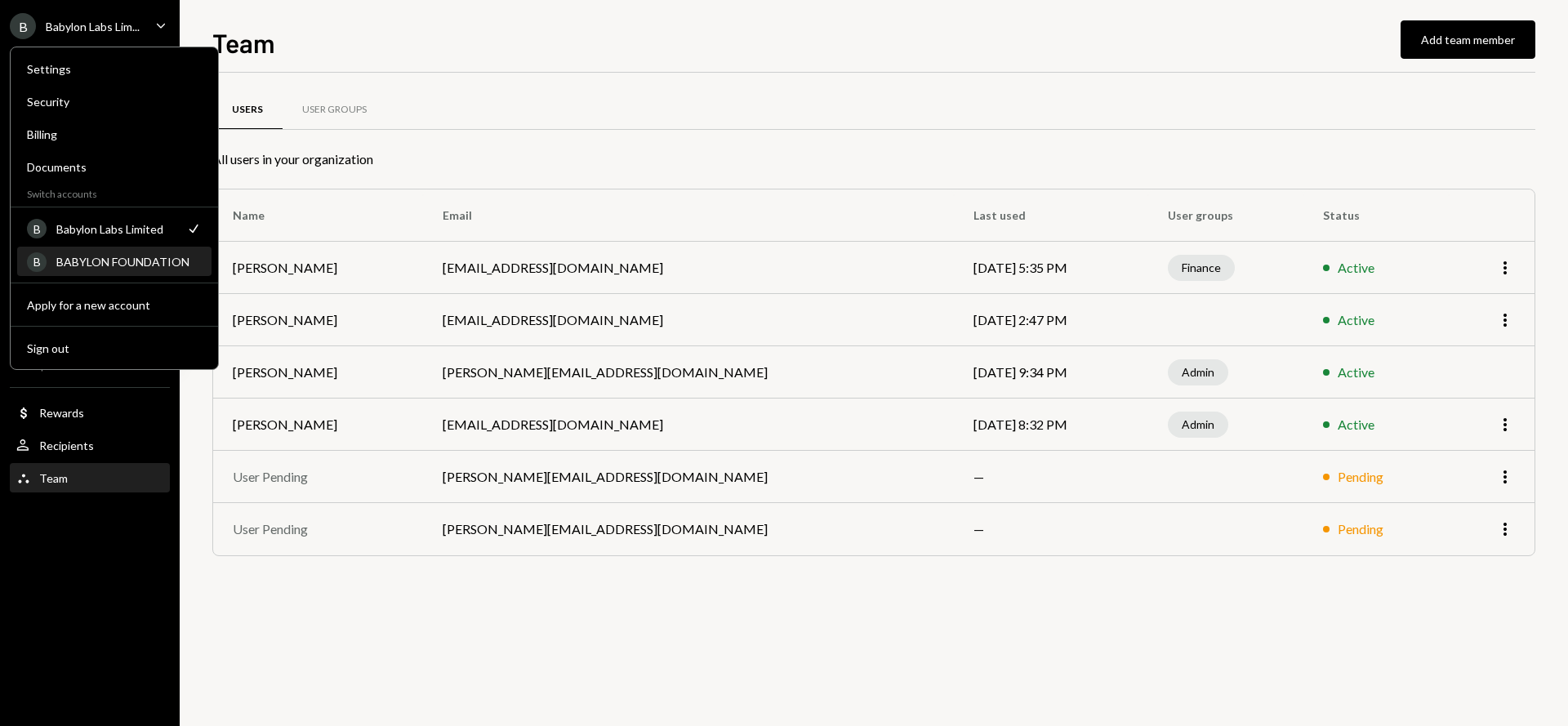
click at [123, 258] on div "BABYLON FOUNDATION" at bounding box center [129, 261] width 145 height 13
